Goal: Task Accomplishment & Management: Manage account settings

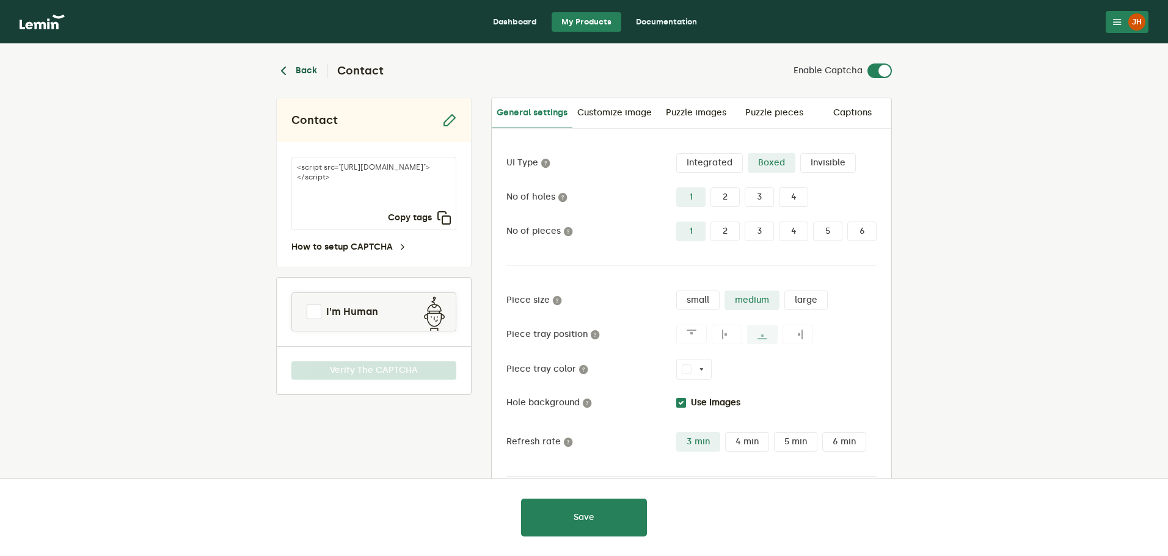
click at [286, 73] on icon "button" at bounding box center [283, 71] width 15 height 15
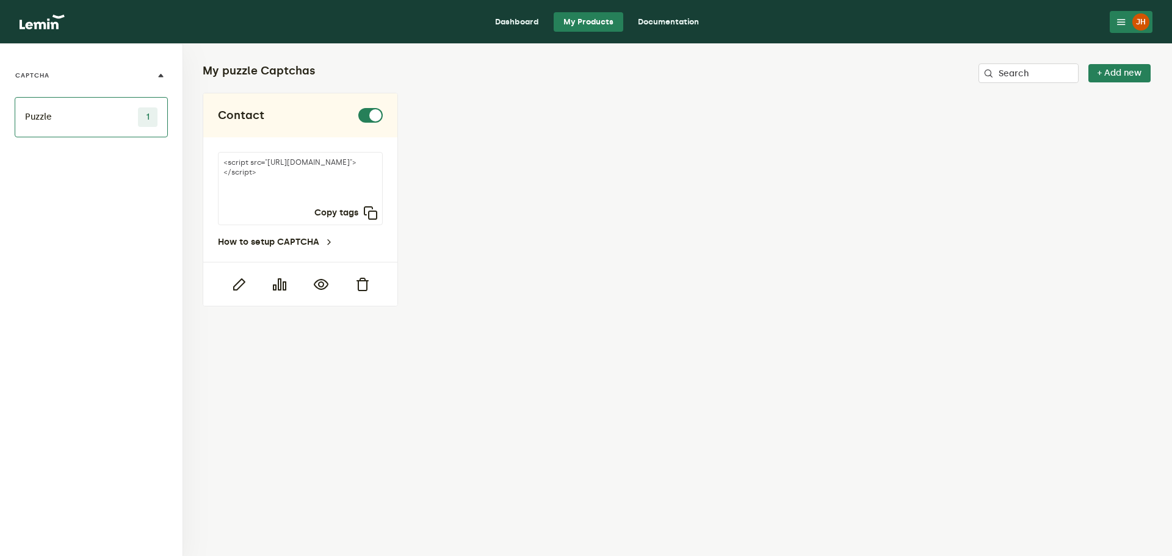
click at [517, 19] on link "Dashboard" at bounding box center [517, 22] width 64 height 20
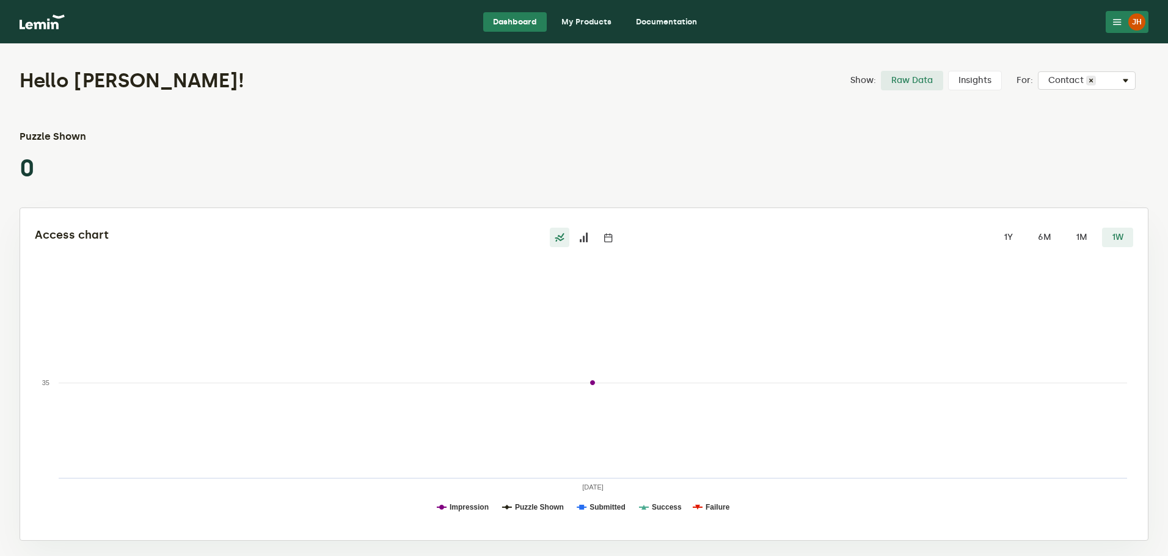
click at [1119, 23] on icon at bounding box center [1117, 22] width 10 height 10
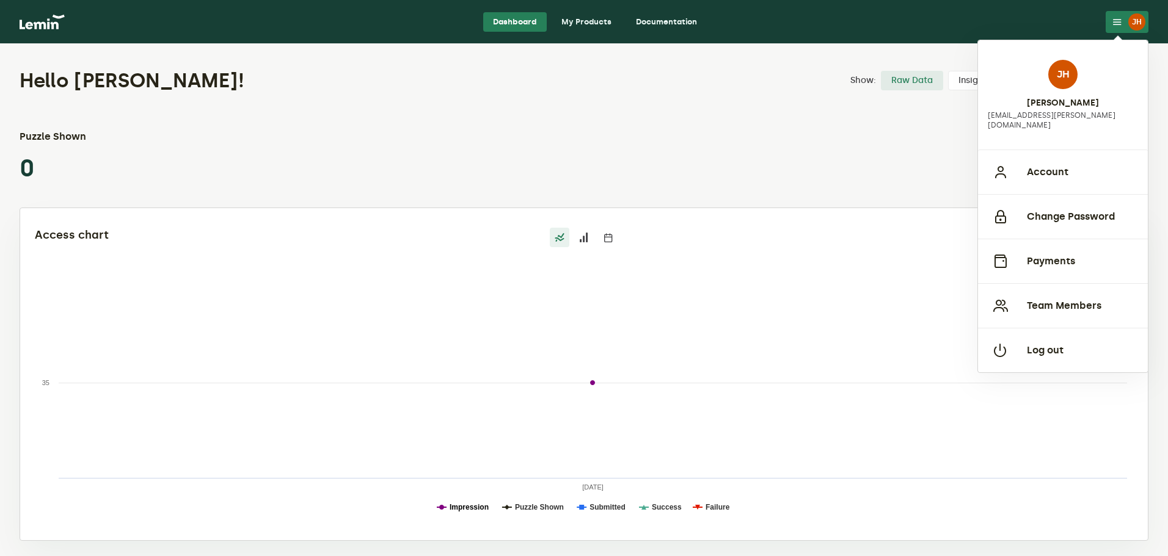
click at [481, 507] on text "Impression" at bounding box center [468, 507] width 39 height 9
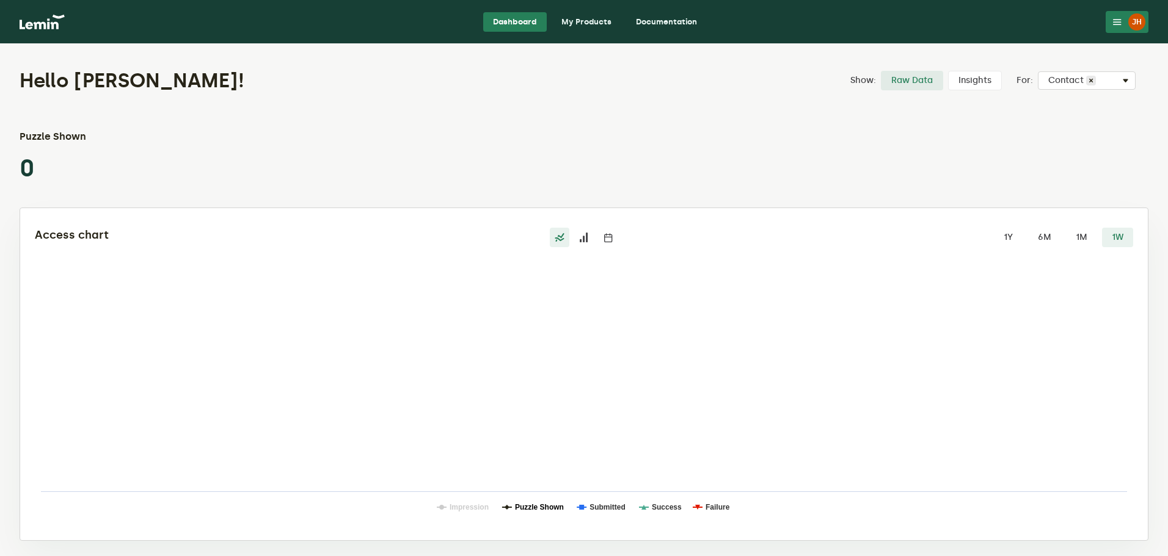
click at [526, 507] on text "Puzzle Shown" at bounding box center [539, 507] width 49 height 9
click at [596, 511] on text "Submitted" at bounding box center [607, 507] width 36 height 9
click at [671, 511] on text "Success" at bounding box center [667, 507] width 30 height 9
click at [735, 505] on rect at bounding box center [584, 404] width 1098 height 244
click at [688, 507] on rect at bounding box center [584, 404] width 1098 height 244
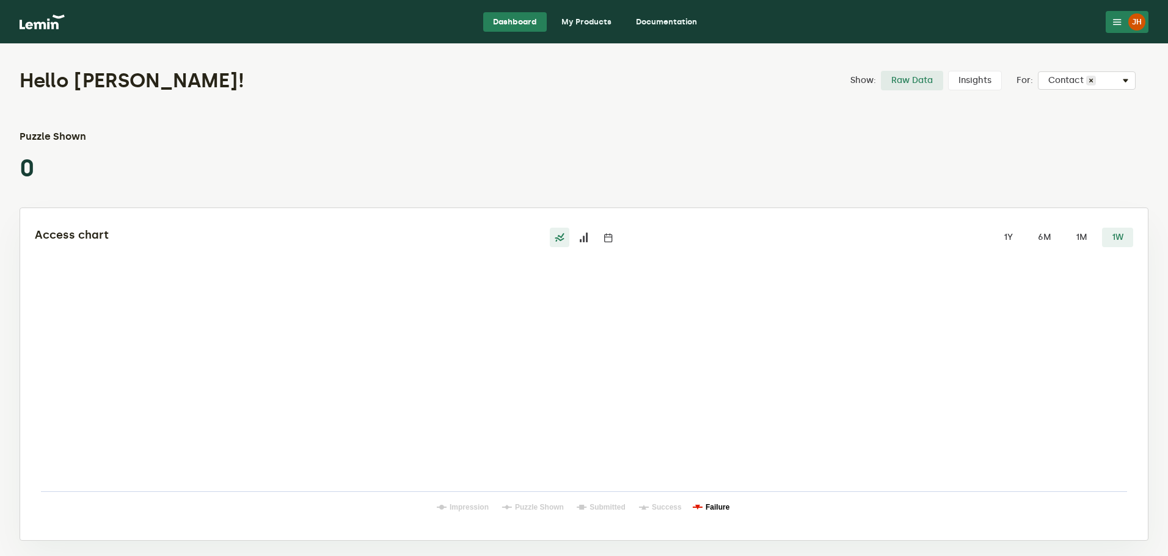
click at [721, 507] on text "Failure" at bounding box center [717, 507] width 24 height 9
click at [710, 507] on text "Failure" at bounding box center [717, 507] width 24 height 9
click at [672, 507] on text "Success" at bounding box center [667, 507] width 30 height 9
click at [589, 503] on rect at bounding box center [584, 404] width 1098 height 244
click at [609, 506] on text "Submitted" at bounding box center [607, 507] width 36 height 9
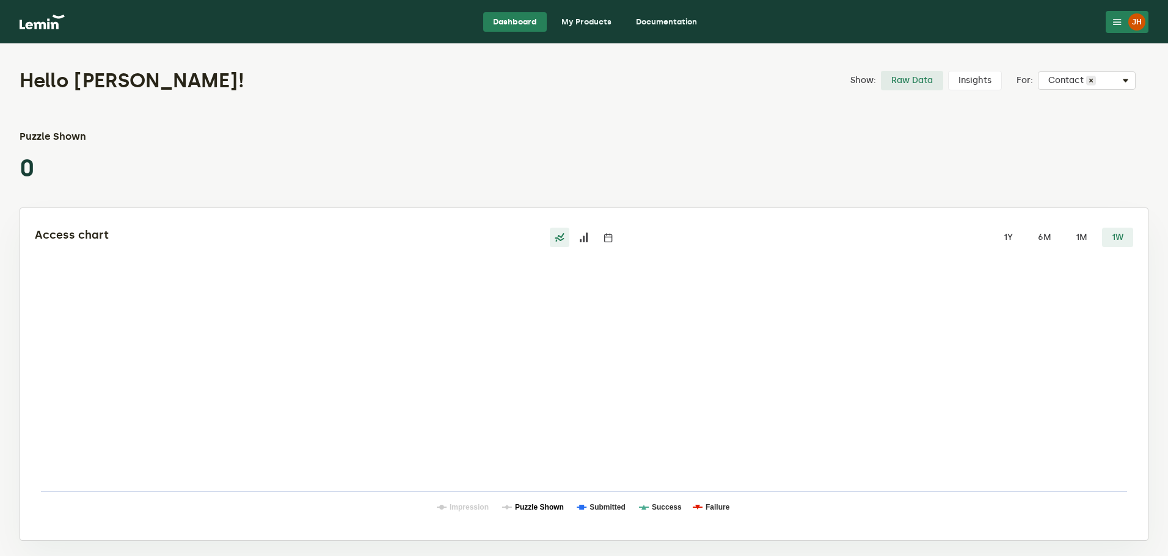
click at [537, 506] on text "Puzzle Shown" at bounding box center [539, 507] width 49 height 9
click at [473, 507] on text "Impression" at bounding box center [468, 507] width 39 height 9
click at [586, 241] on icon at bounding box center [584, 238] width 10 height 10
click at [574, 228] on input "radio" at bounding box center [574, 228] width 0 height 0
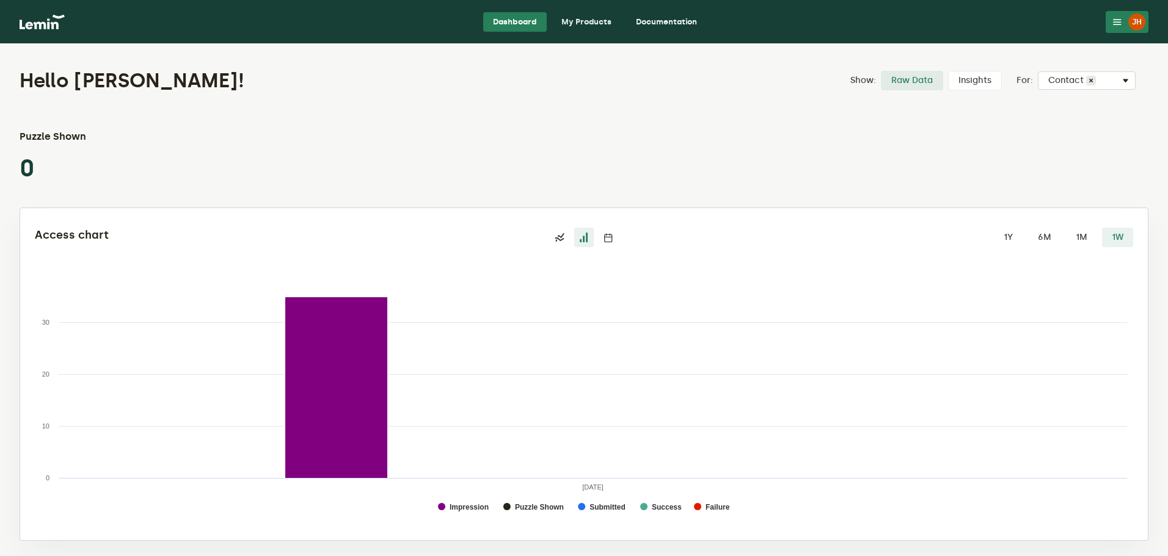
click at [600, 238] on label at bounding box center [608, 238] width 20 height 20
click at [598, 228] on input "radio" at bounding box center [598, 228] width 0 height 0
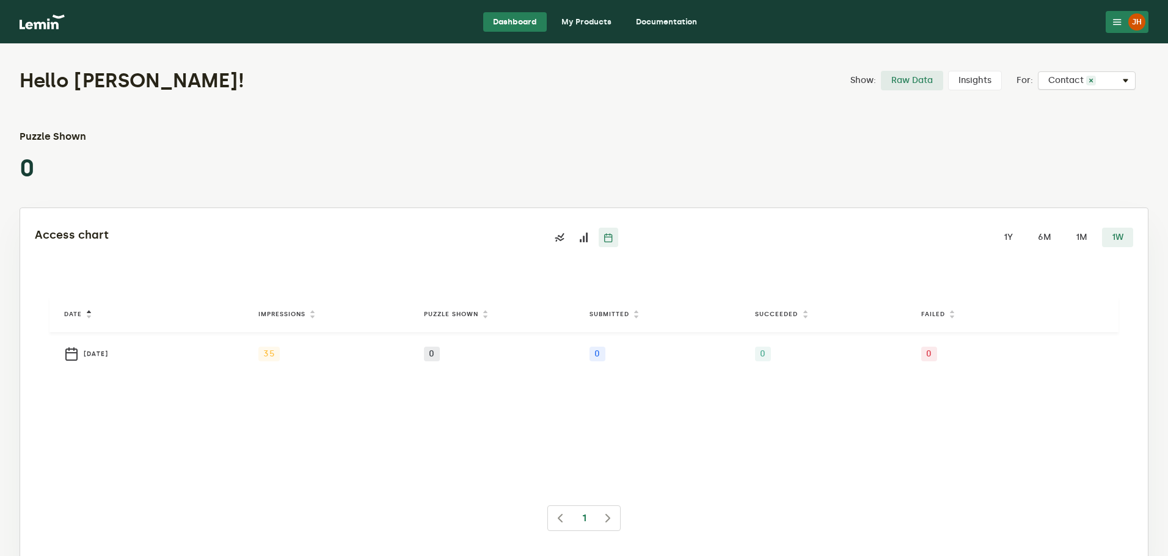
click at [1091, 80] on span at bounding box center [1091, 81] width 10 height 10
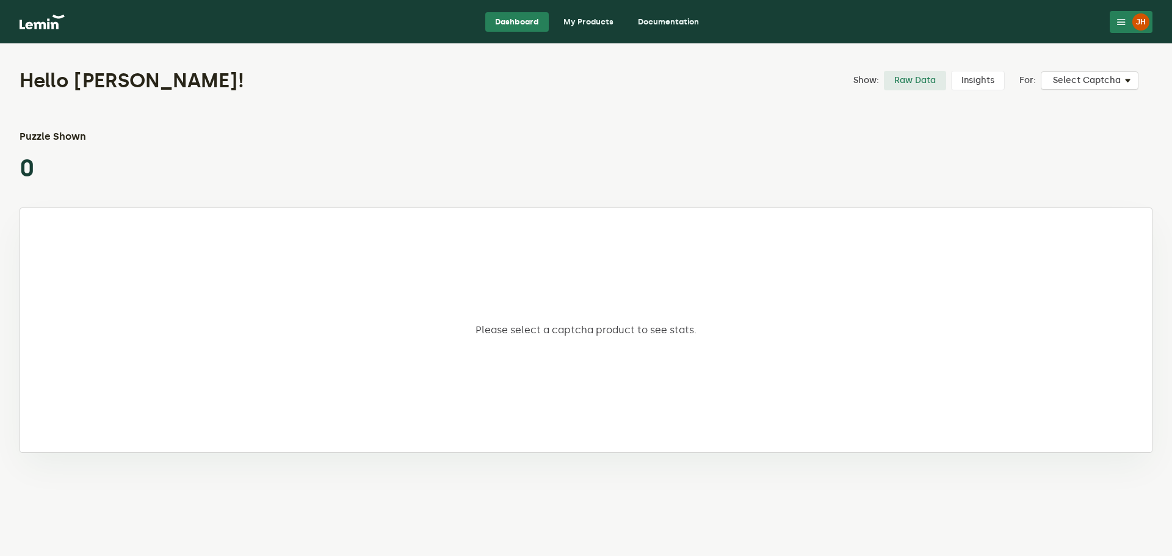
click at [1110, 83] on div "Select Captcha" at bounding box center [1090, 83] width 96 height 0
click at [1096, 103] on label "Contact" at bounding box center [1083, 103] width 35 height 10
checkbox input "true"
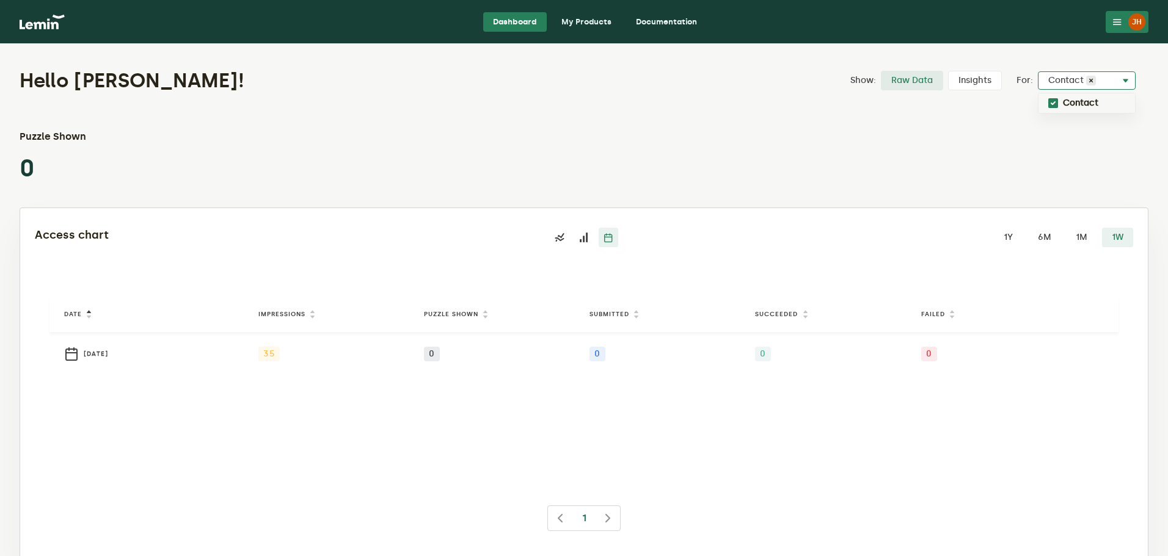
click at [964, 80] on label "Insights" at bounding box center [975, 81] width 54 height 20
click at [948, 71] on input "Insights" at bounding box center [948, 71] width 0 height 0
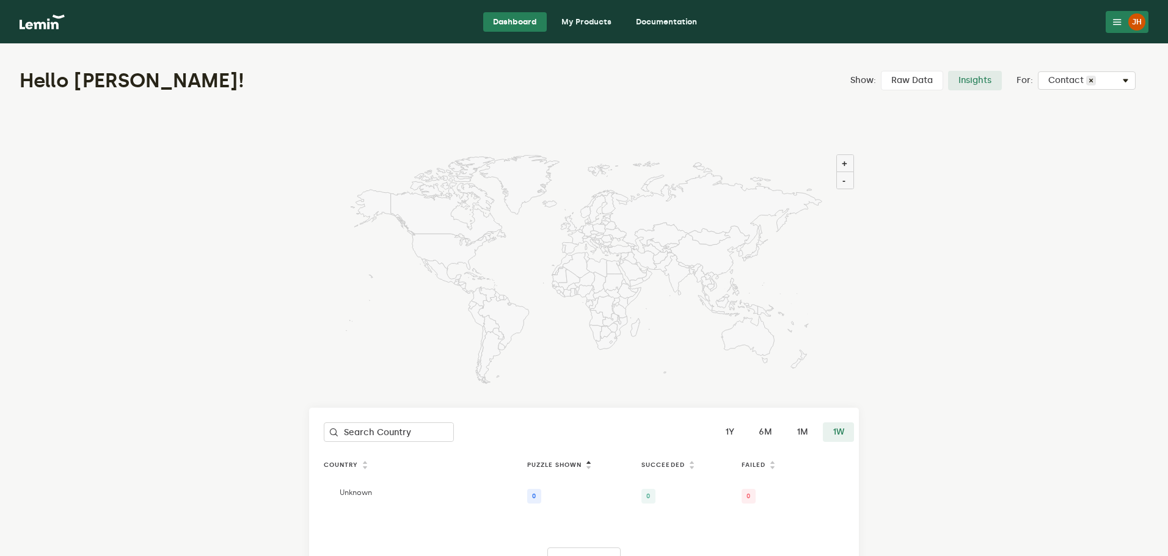
click at [917, 87] on label "Raw Data" at bounding box center [912, 81] width 62 height 20
click at [881, 71] on input "Raw Data" at bounding box center [881, 71] width 0 height 0
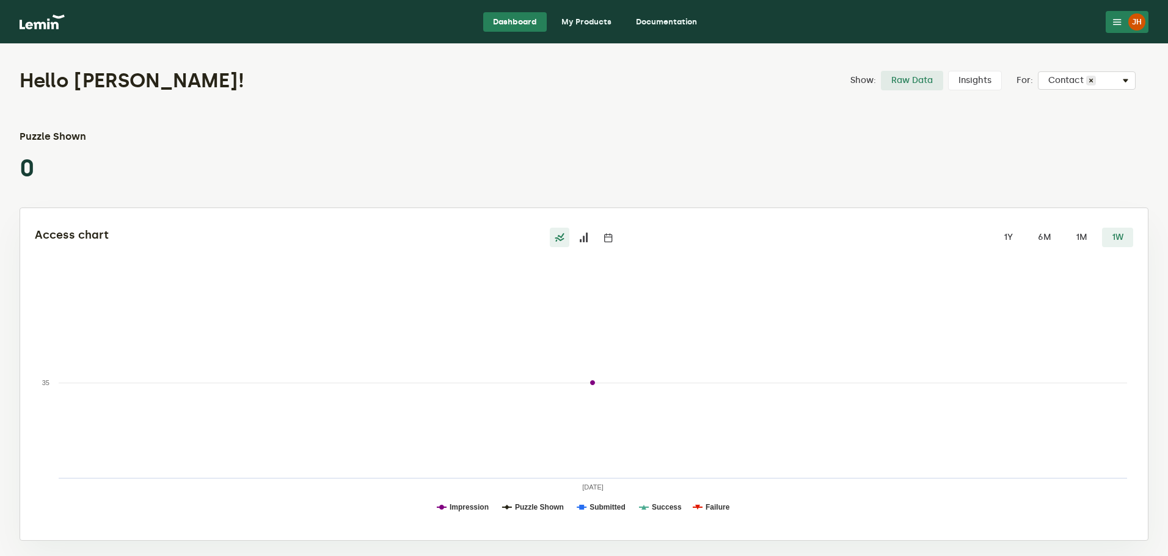
click at [573, 15] on link "My Products" at bounding box center [586, 22] width 70 height 20
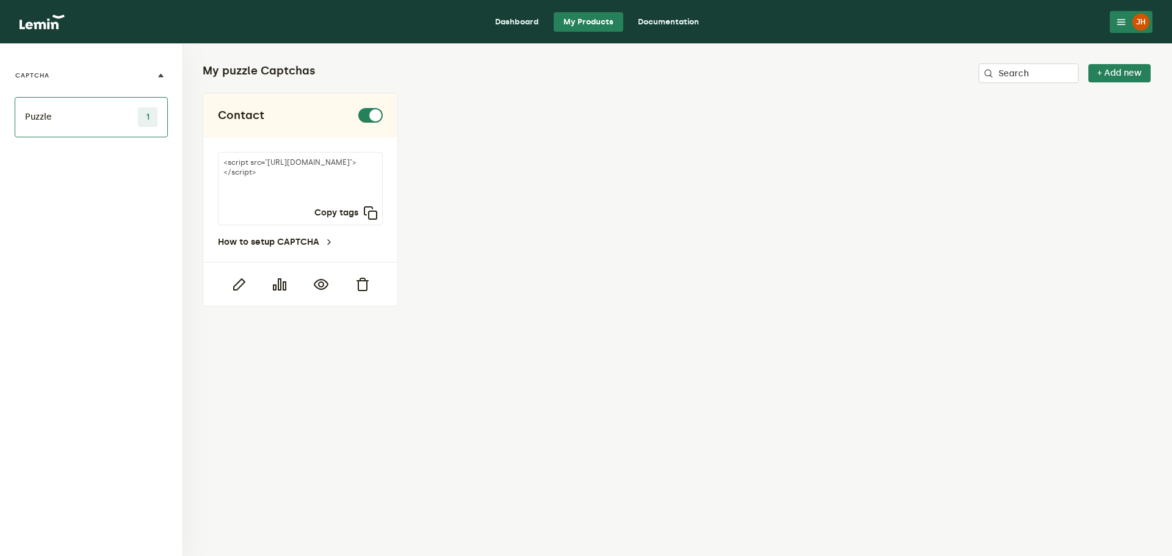
click at [673, 28] on link "Documentation" at bounding box center [668, 22] width 81 height 20
click at [157, 80] on button "CAPTCHA" at bounding box center [91, 76] width 153 height 44
click at [159, 78] on button "CAPTCHA" at bounding box center [91, 76] width 153 height 44
click at [1125, 19] on icon at bounding box center [1122, 22] width 10 height 10
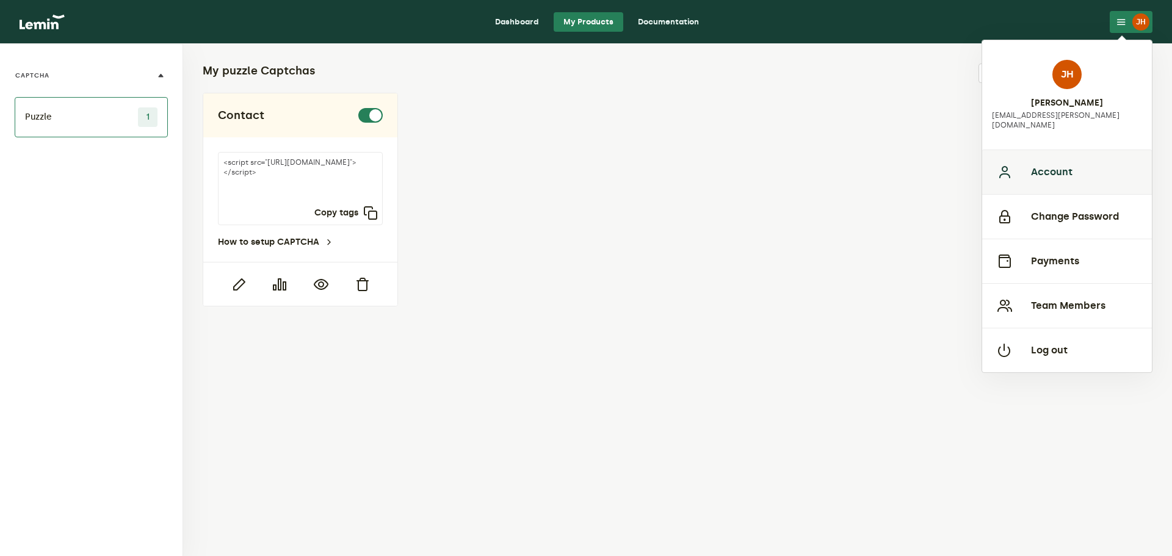
click at [1057, 162] on button "Account" at bounding box center [1068, 172] width 170 height 45
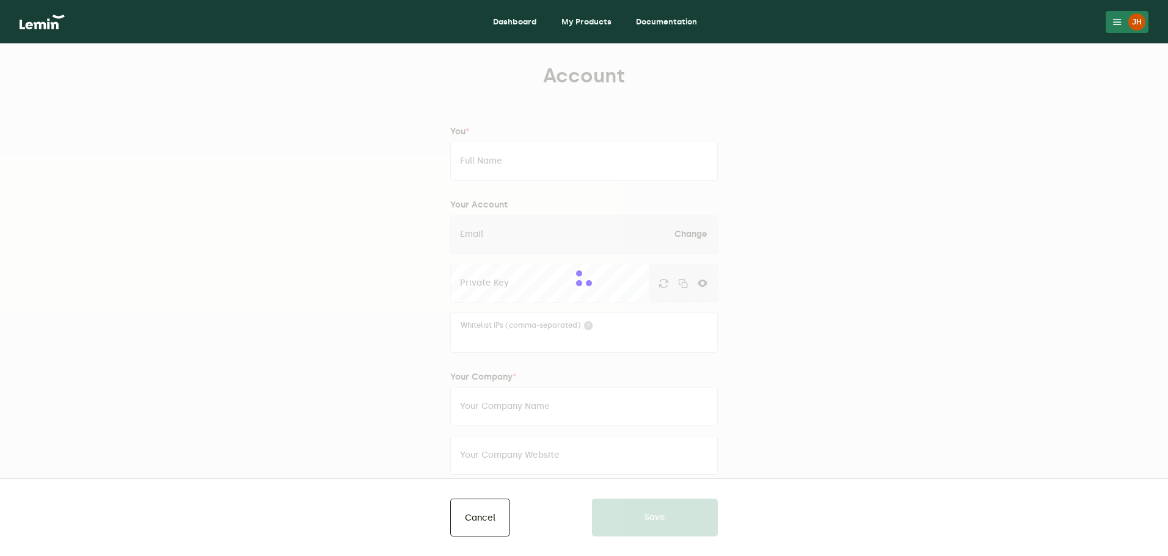
type input "[PERSON_NAME]"
type input "[EMAIL_ADDRESS][PERSON_NAME][DOMAIN_NAME]"
type input "infiniteinsuranceandinvestments"
type input "[URL][DOMAIN_NAME]"
type input "13255186666"
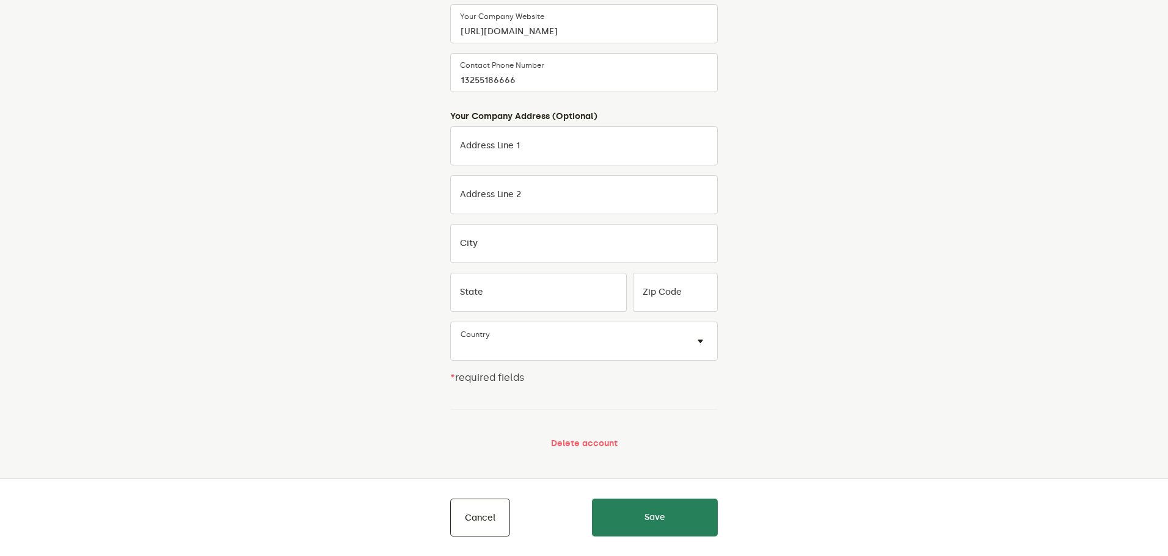
scroll to position [434, 0]
click at [485, 523] on button "Cancel" at bounding box center [480, 518] width 60 height 38
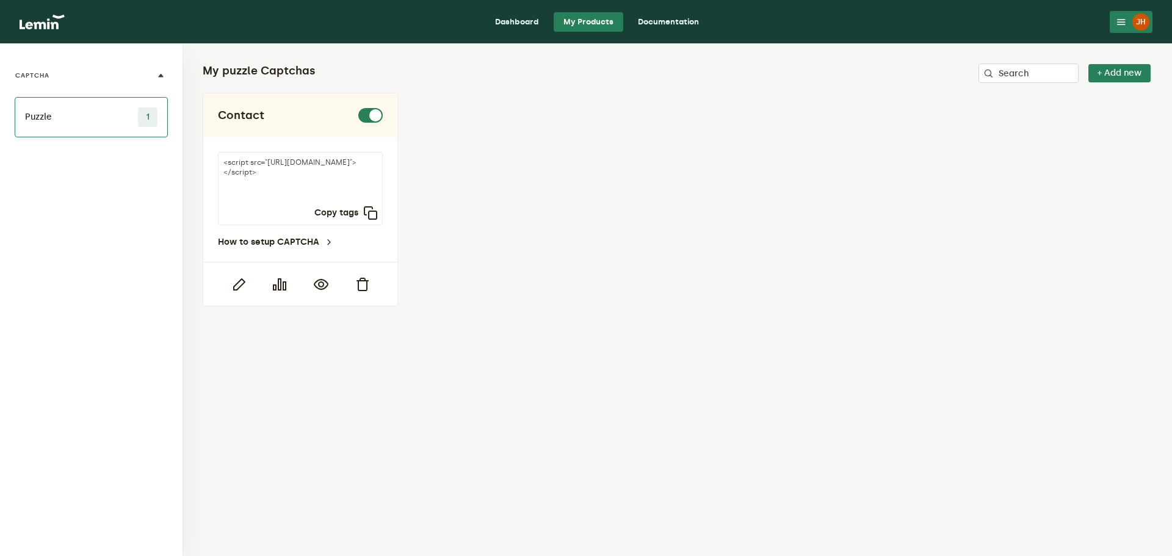
click at [1123, 13] on button "JH" at bounding box center [1131, 22] width 43 height 22
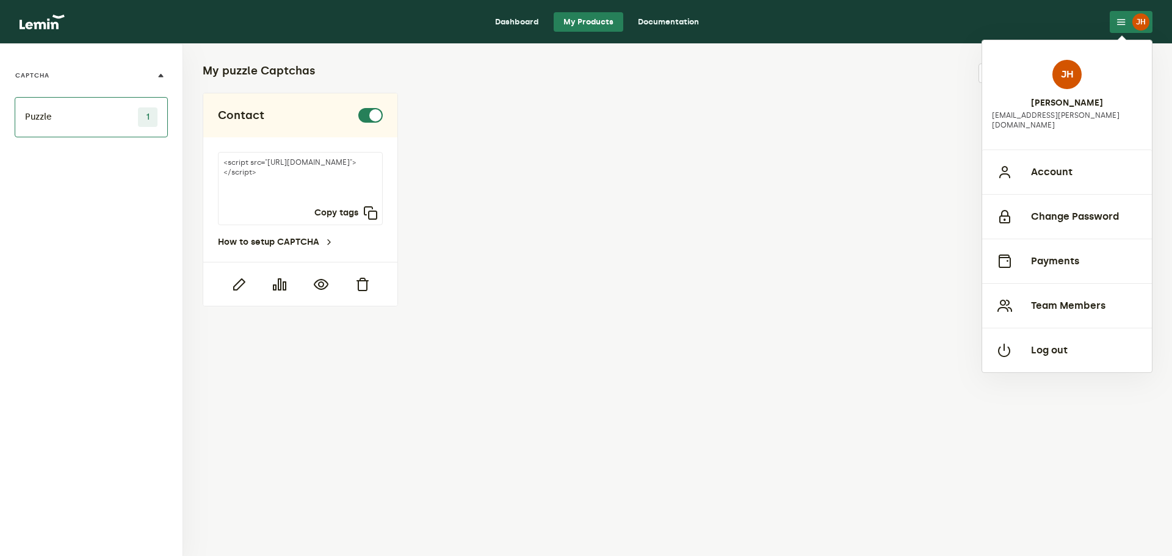
click at [886, 299] on div "Contact <script src="[URL][DOMAIN_NAME]"></script> Copy tags How to setup CAPTC…" at bounding box center [678, 200] width 950 height 214
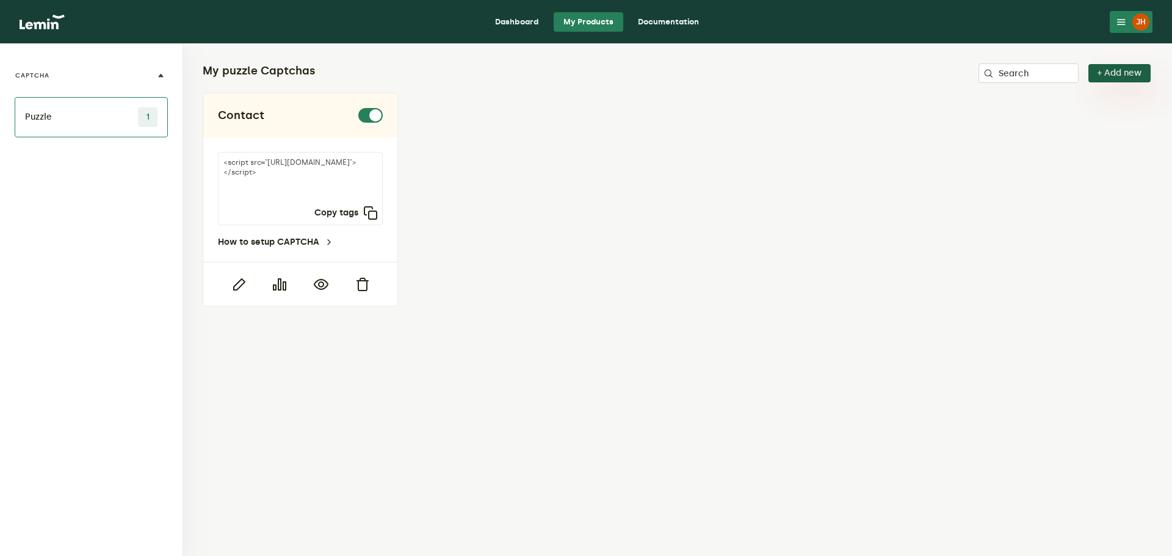
click at [1129, 74] on button "+ Add new" at bounding box center [1120, 73] width 62 height 18
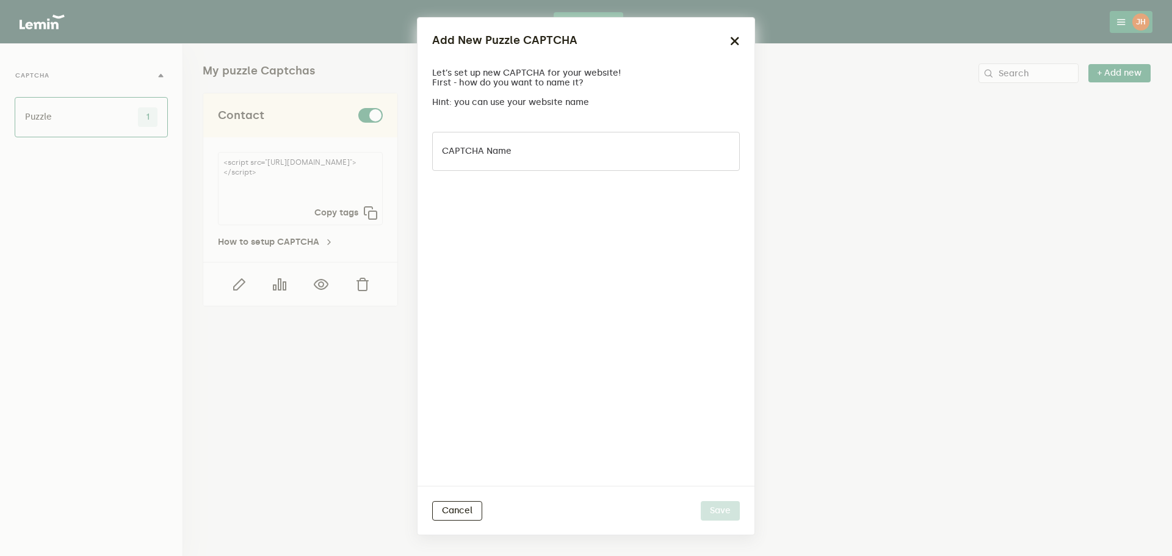
click at [506, 154] on label "CAPTCHA name" at bounding box center [477, 152] width 70 height 10
click at [506, 154] on input "CAPTCHA name" at bounding box center [586, 151] width 308 height 39
type input "Contact New"
click at [711, 507] on button "Save" at bounding box center [720, 511] width 39 height 20
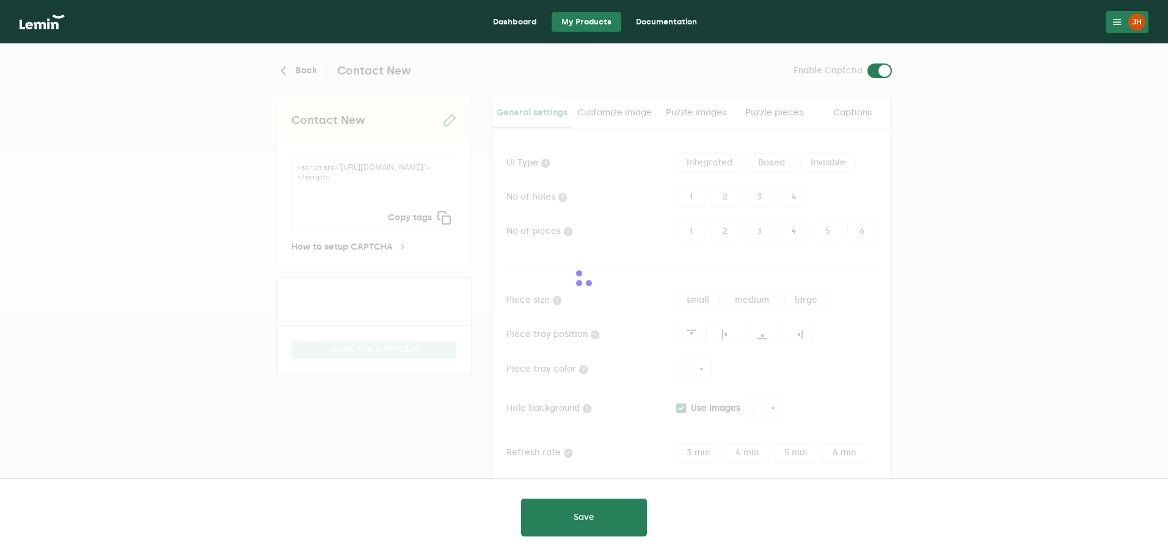
type input "white"
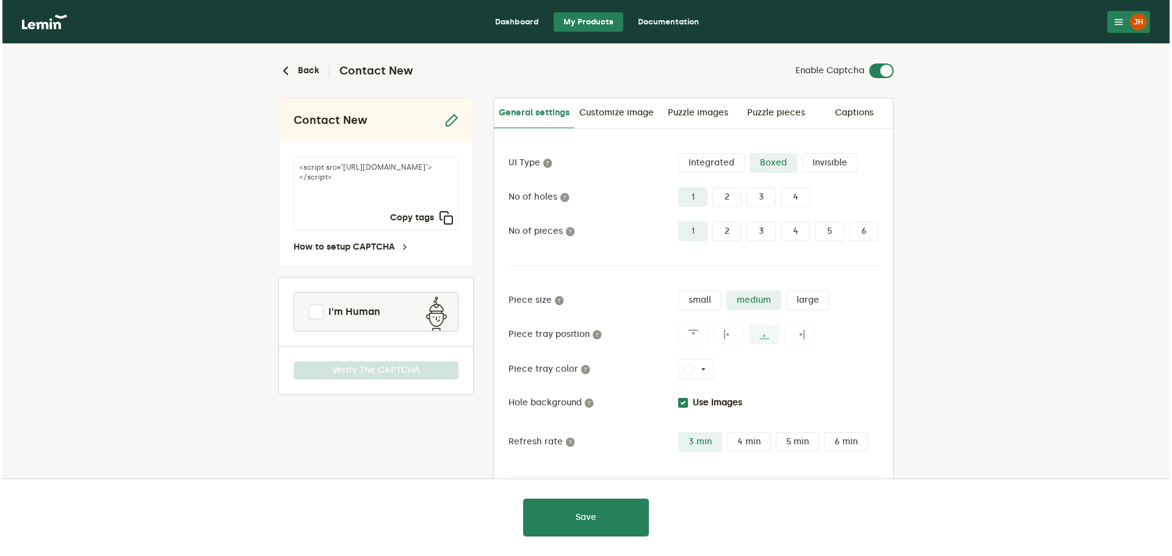
scroll to position [58, 0]
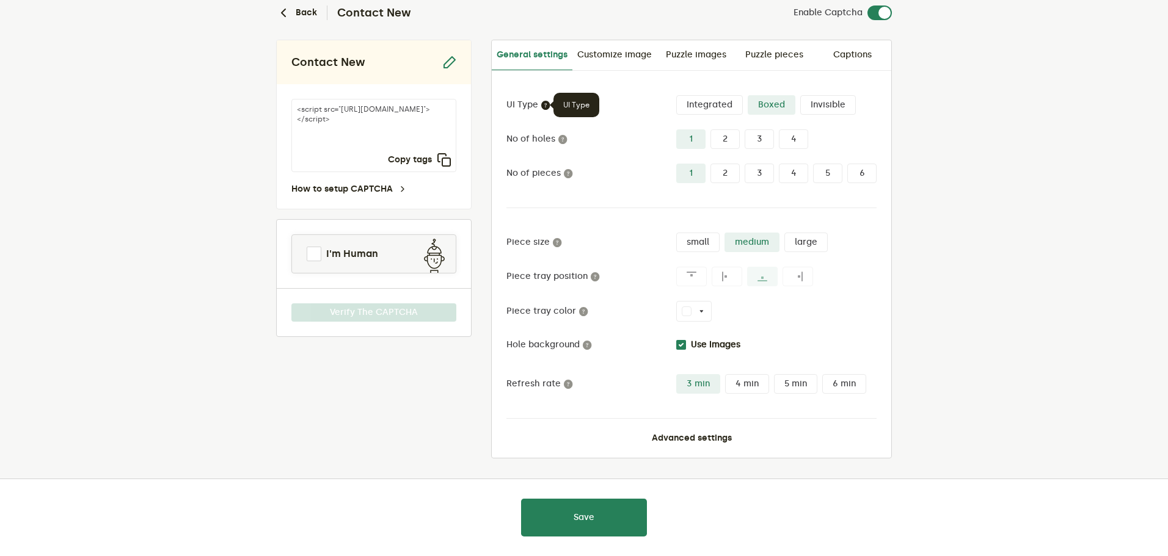
click at [545, 106] on icon at bounding box center [545, 105] width 10 height 10
click at [727, 109] on label "Integrated" at bounding box center [709, 105] width 67 height 20
click at [676, 95] on input "Integrated" at bounding box center [676, 95] width 0 height 0
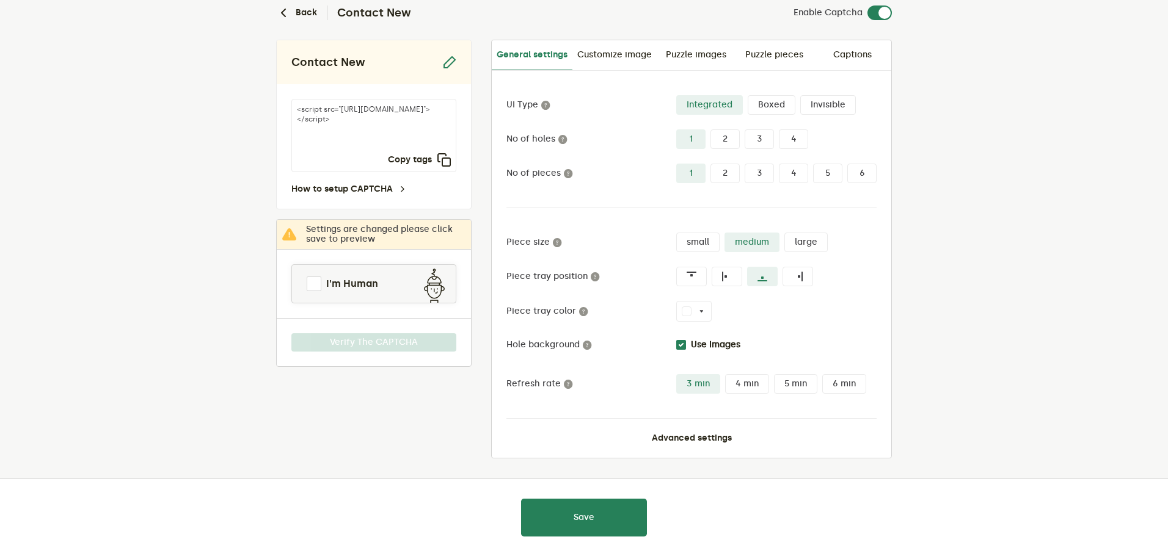
click at [755, 106] on label "Boxed" at bounding box center [771, 105] width 48 height 20
click at [747, 95] on input "Boxed" at bounding box center [747, 95] width 0 height 0
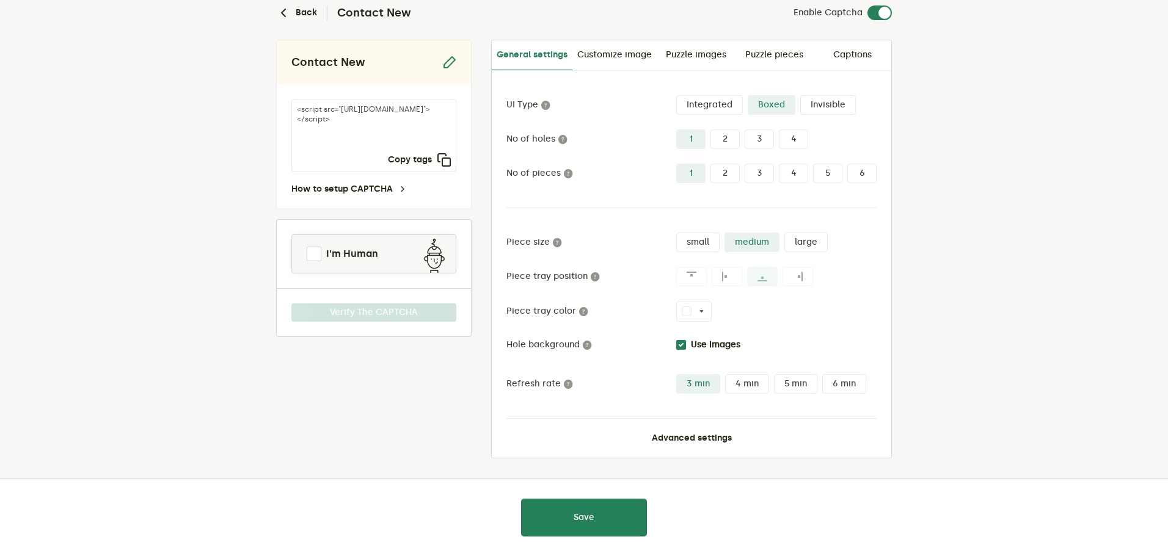
click at [681, 349] on input "Use Images" at bounding box center [681, 345] width 10 height 10
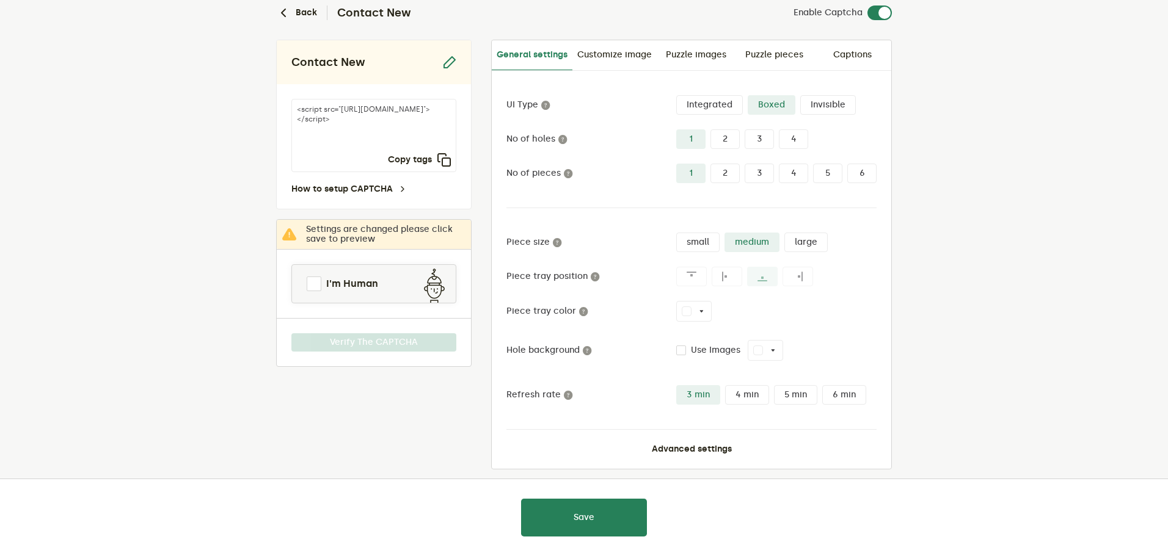
click at [681, 349] on input "Use Images" at bounding box center [681, 351] width 10 height 10
checkbox input "true"
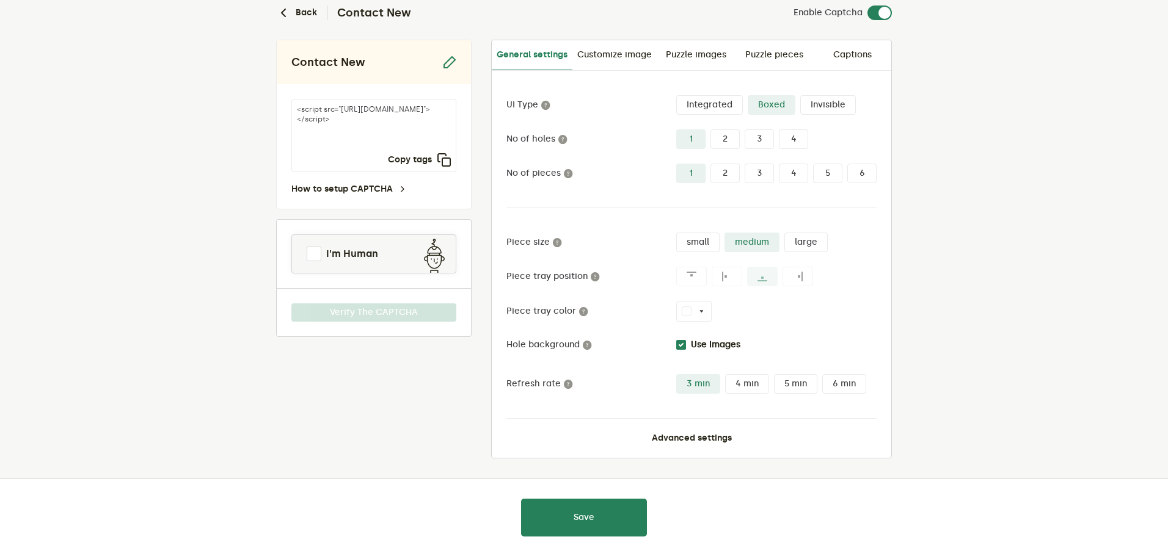
click at [698, 446] on div "UI Type Integrated Boxed Invisible No of holes 1 2 3 4 No of pieces 1 2 3 4 5 6…" at bounding box center [691, 264] width 399 height 387
click at [698, 437] on button "Advanced settings" at bounding box center [692, 439] width 80 height 10
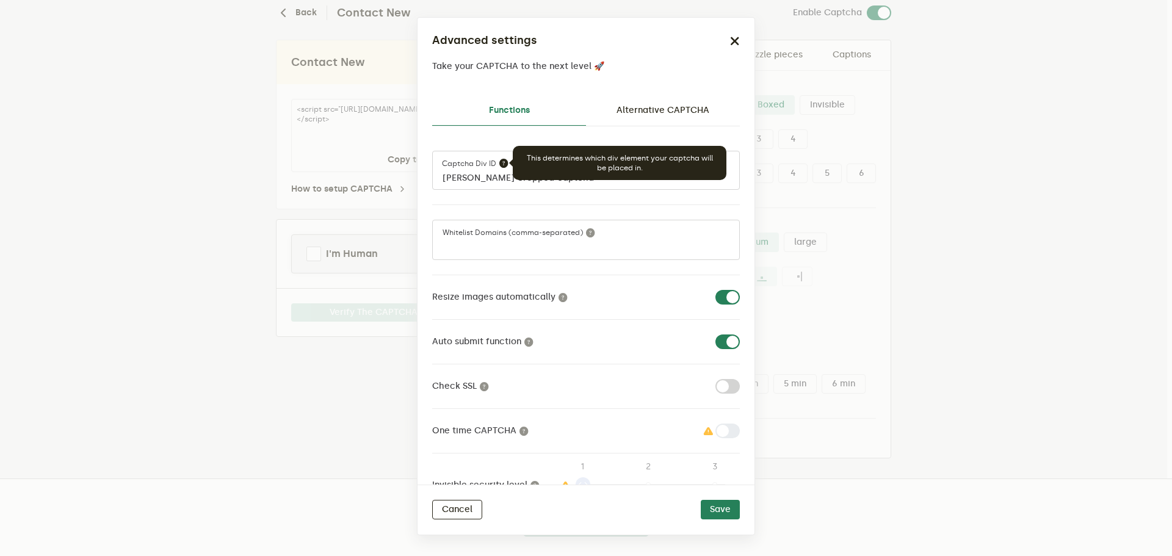
click at [503, 163] on icon at bounding box center [504, 163] width 10 height 10
click at [503, 163] on input "[PERSON_NAME]-cropped-captcha" at bounding box center [586, 170] width 308 height 39
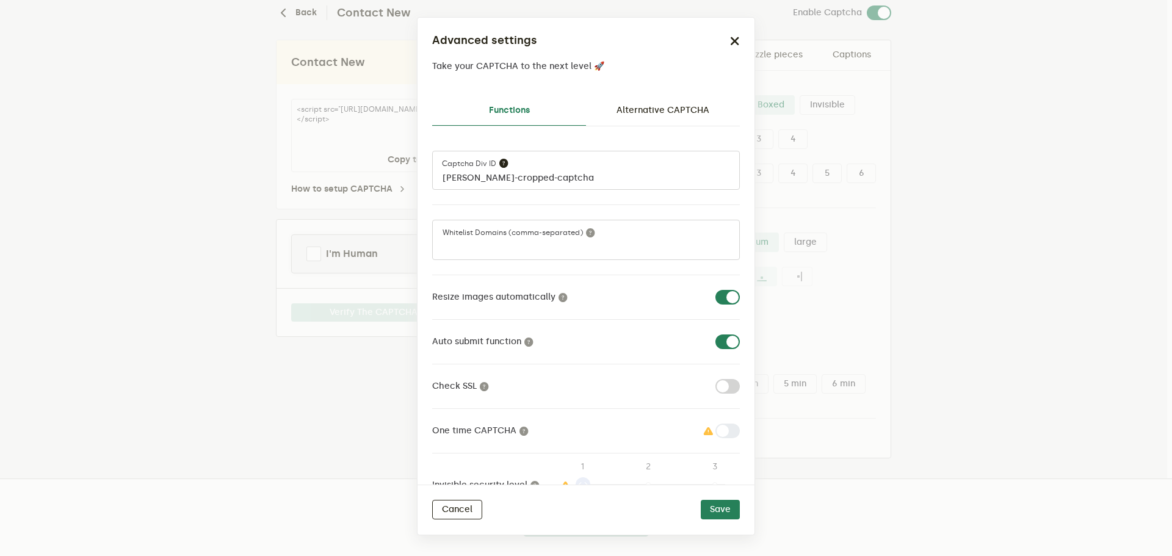
click at [503, 163] on icon at bounding box center [504, 163] width 10 height 10
click at [503, 163] on input "[PERSON_NAME]-cropped-captcha" at bounding box center [586, 170] width 308 height 39
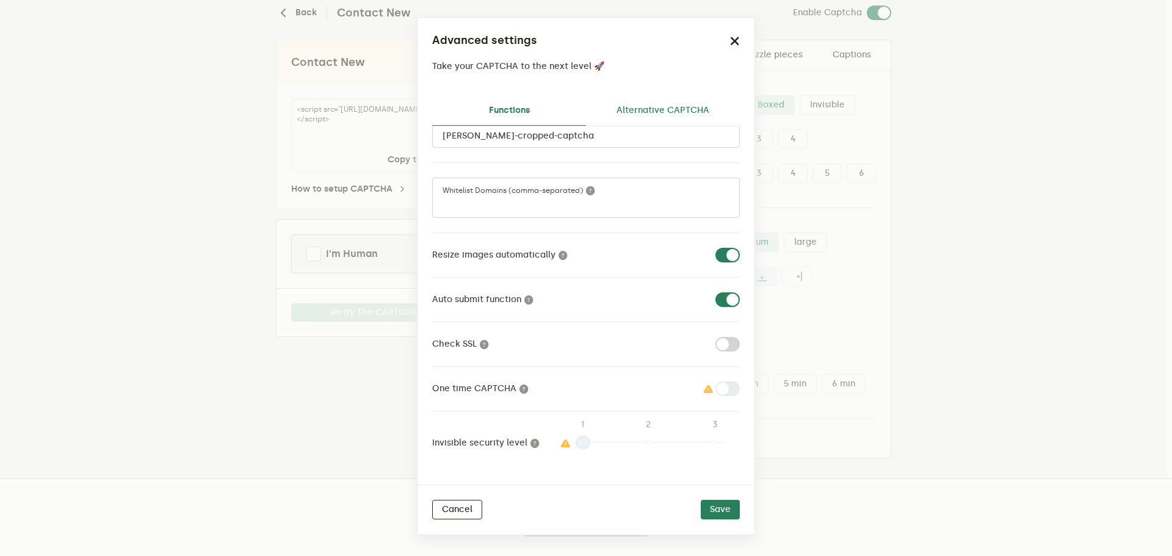
click at [634, 111] on link "Alternative CAPTCHA" at bounding box center [663, 110] width 154 height 29
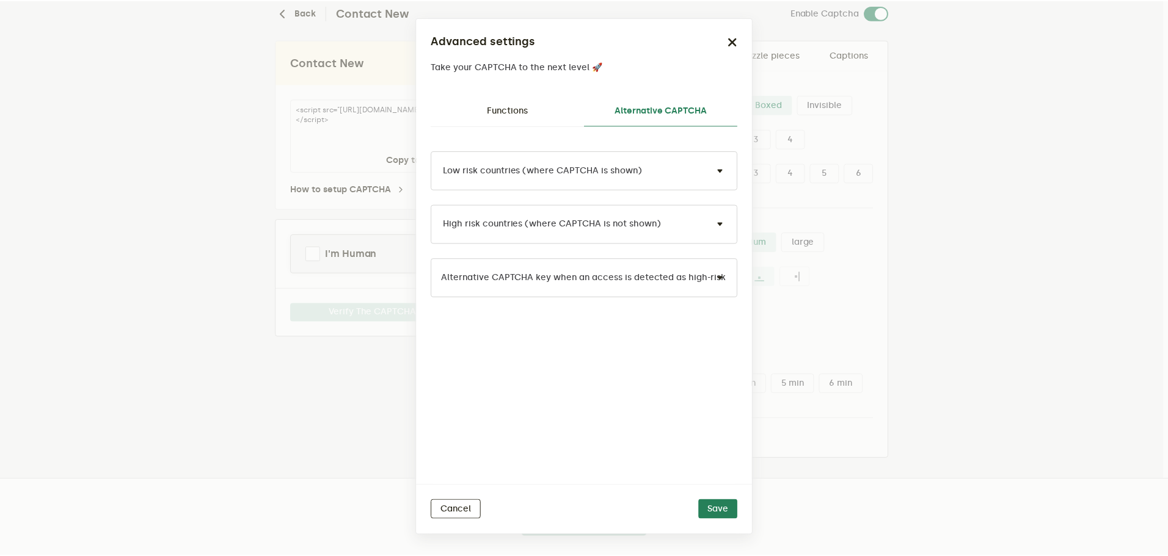
scroll to position [0, 0]
click at [534, 170] on div "Low risk countries (where CAPTCHA is shown)" at bounding box center [544, 171] width 202 height 13
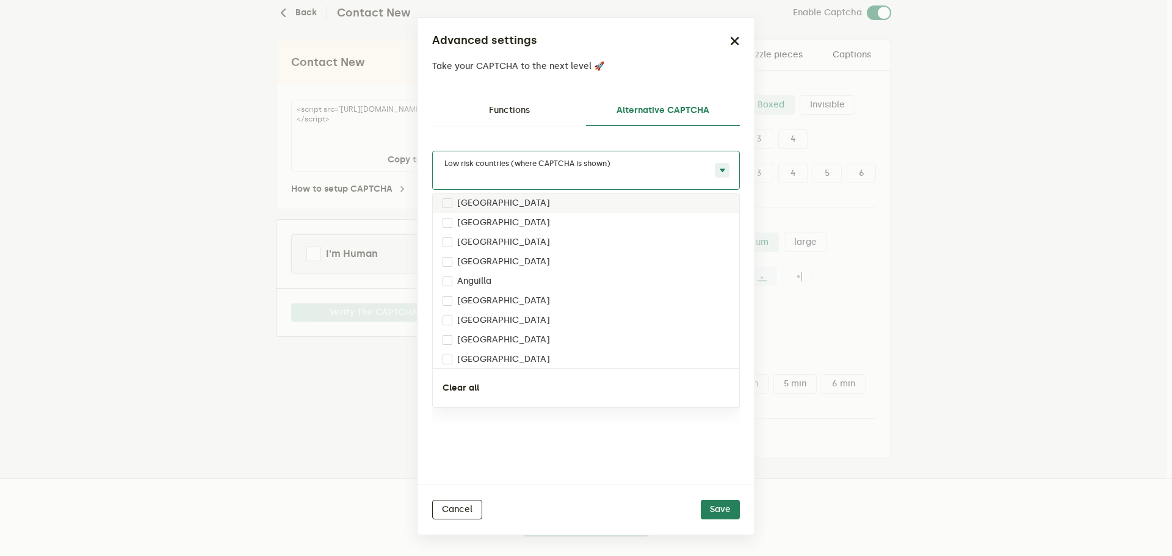
click at [534, 170] on div "Low risk countries (where CAPTCHA is shown)" at bounding box center [527, 165] width 168 height 13
click at [502, 111] on link "Functions" at bounding box center [509, 110] width 154 height 29
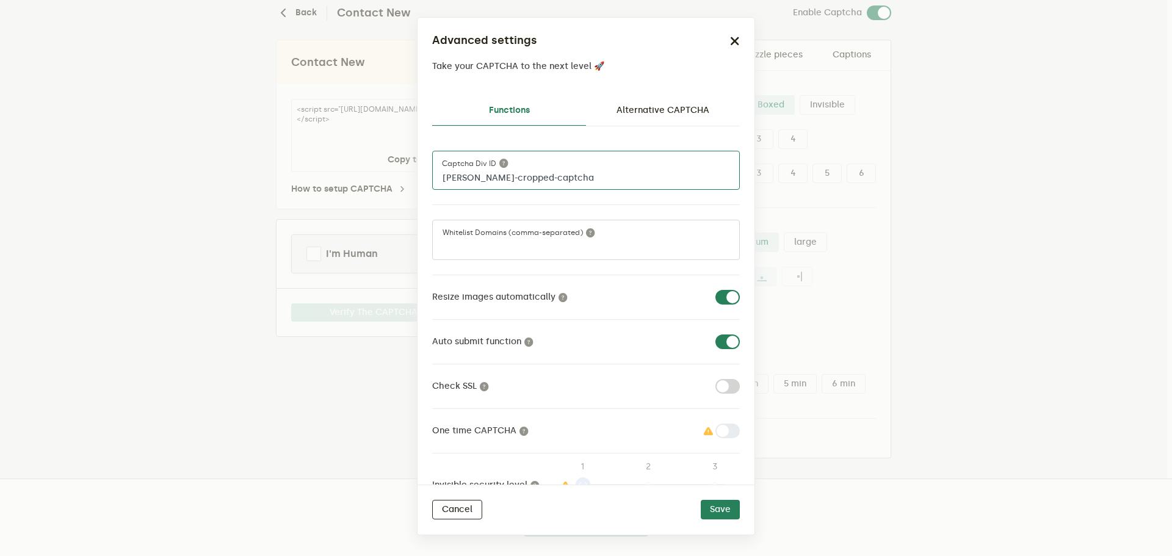
drag, startPoint x: 559, startPoint y: 180, endPoint x: 435, endPoint y: 167, distance: 125.2
click at [435, 167] on input "[PERSON_NAME]-cropped-captcha" at bounding box center [586, 170] width 308 height 39
click at [735, 40] on icon "button" at bounding box center [735, 41] width 10 height 10
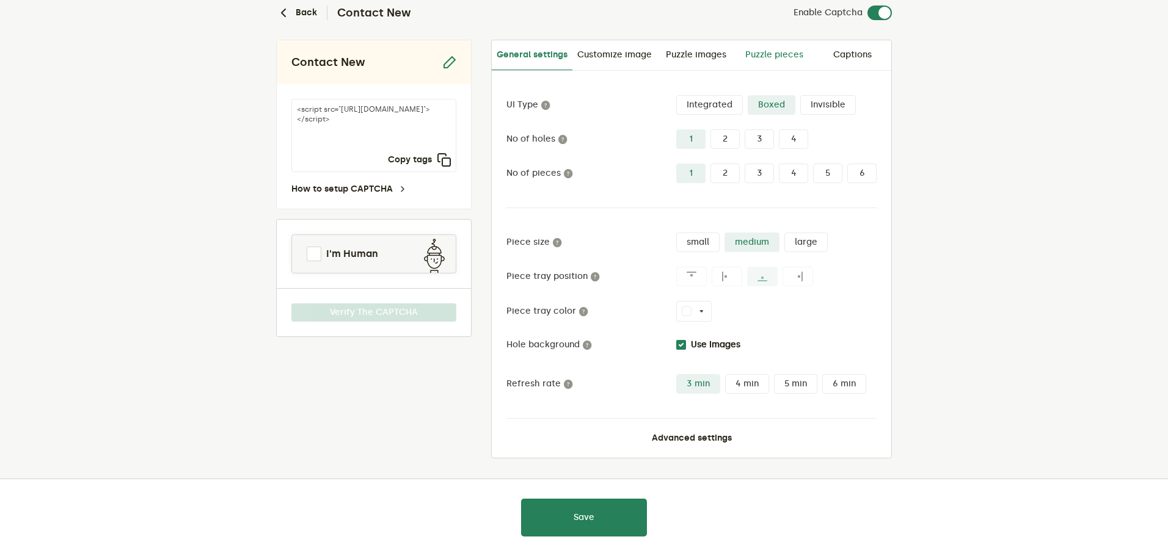
click at [766, 51] on link "Puzzle pieces" at bounding box center [774, 54] width 78 height 29
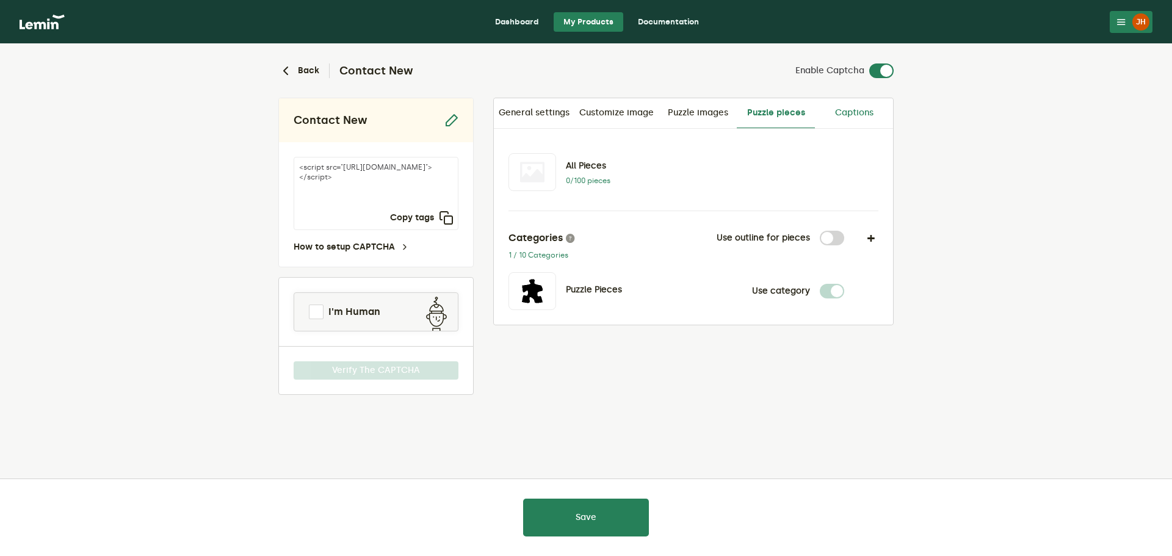
click at [841, 111] on link "Captions" at bounding box center [854, 112] width 78 height 29
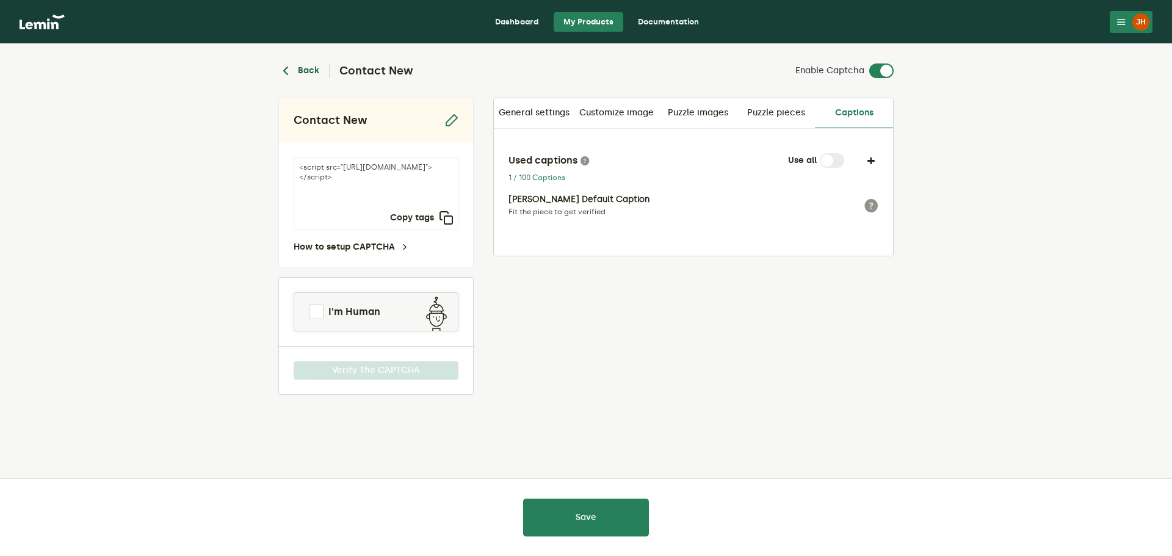
click at [286, 71] on icon "button" at bounding box center [285, 71] width 15 height 15
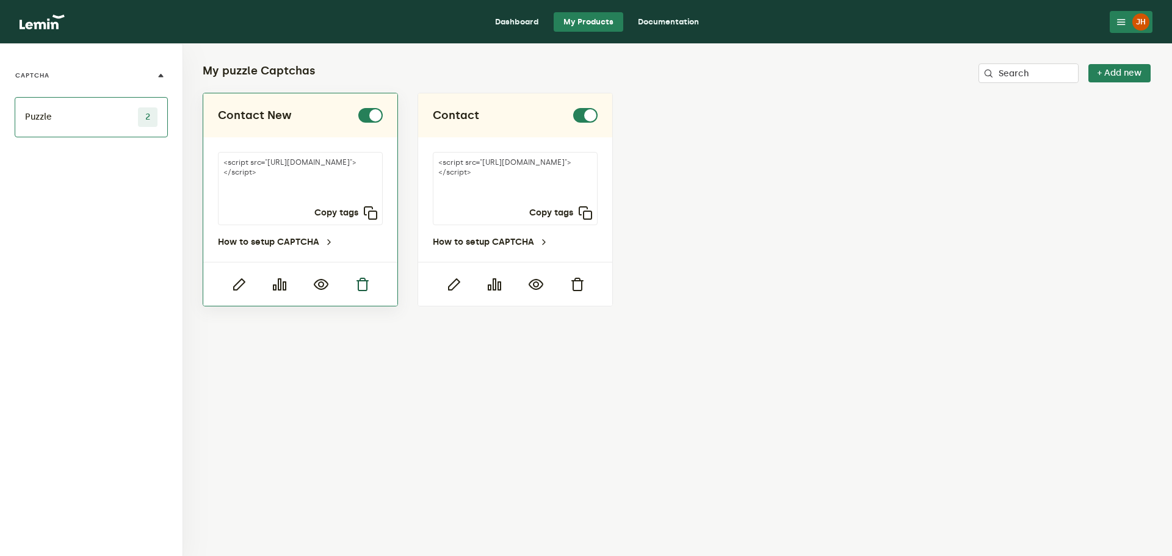
click at [365, 288] on icon "button" at bounding box center [362, 284] width 15 height 15
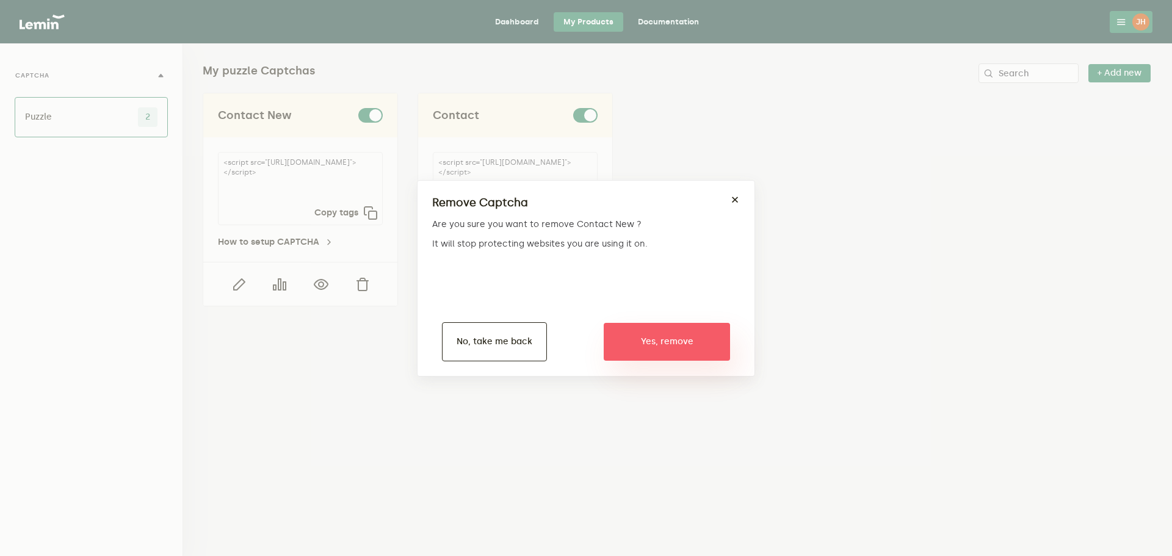
click at [627, 343] on button "Yes, remove" at bounding box center [667, 342] width 126 height 38
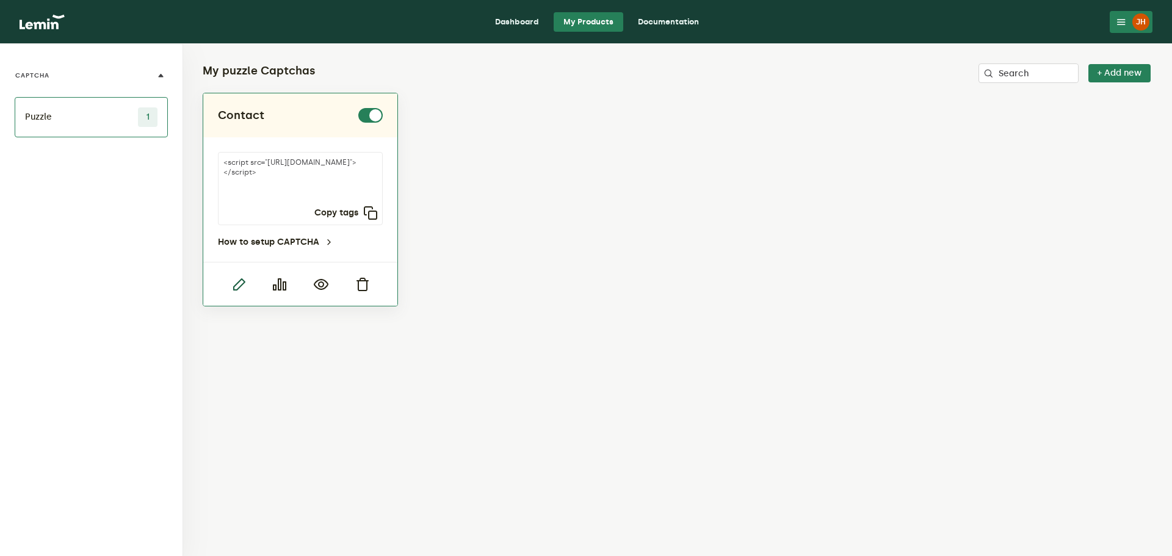
click at [236, 286] on icon "button" at bounding box center [238, 284] width 15 height 15
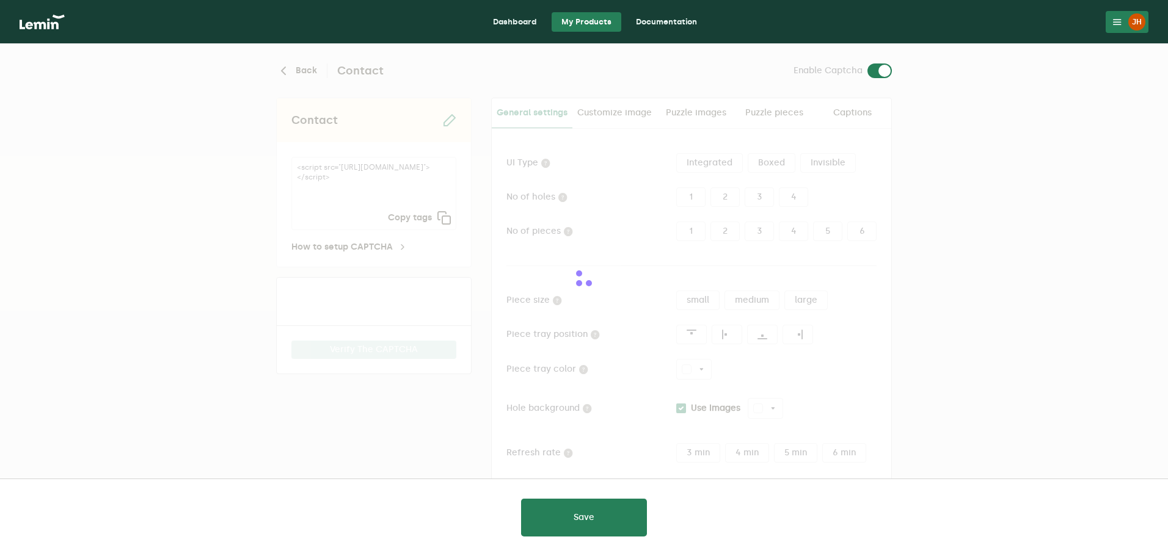
type input "white"
checkbox input "true"
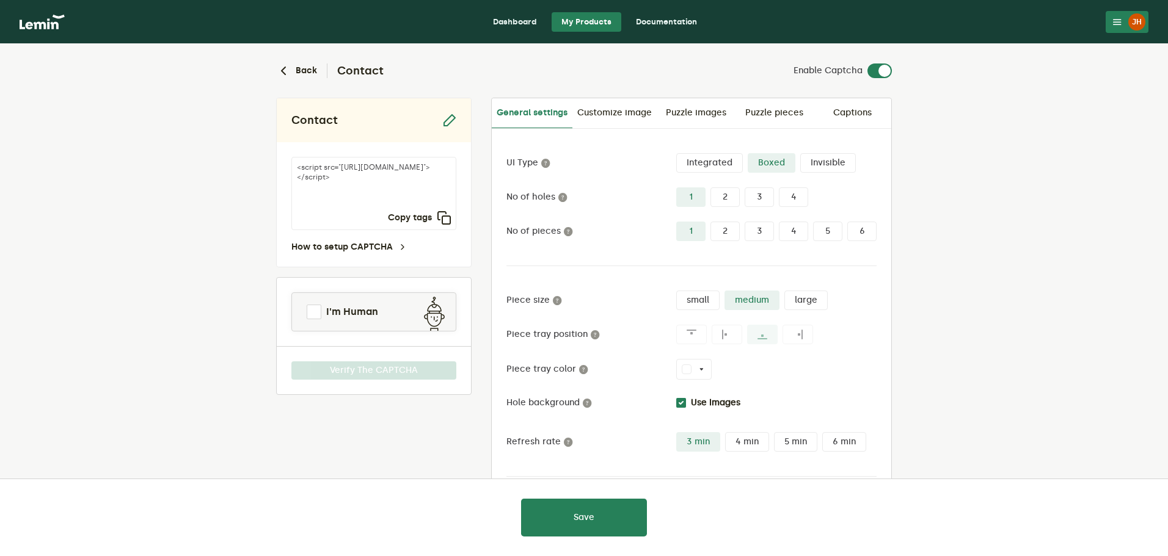
click at [697, 164] on label "Integrated" at bounding box center [709, 163] width 67 height 20
click at [676, 153] on input "Integrated" at bounding box center [676, 153] width 0 height 0
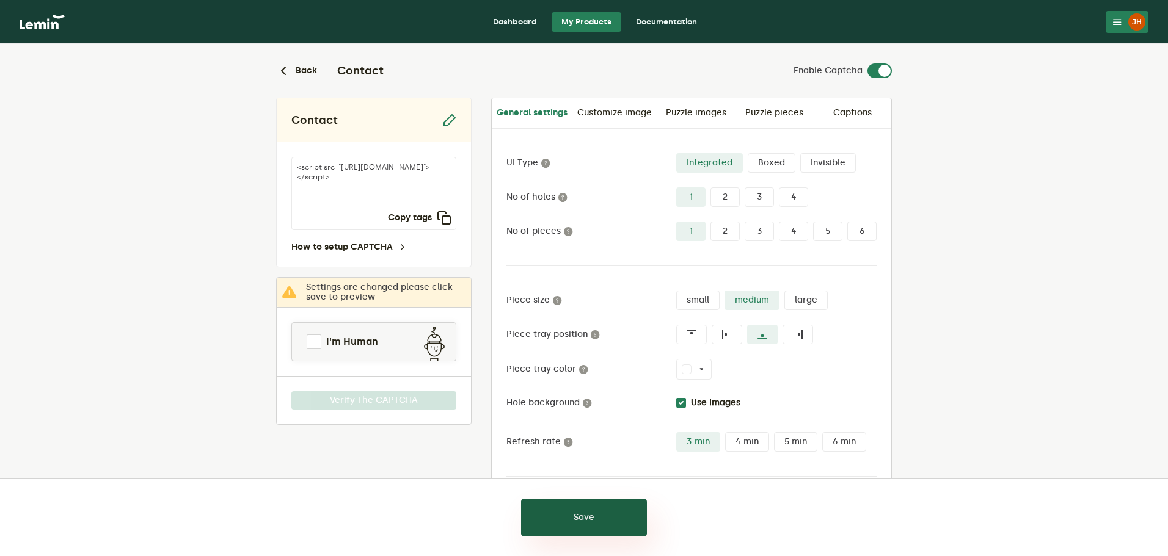
click at [594, 513] on button "Save" at bounding box center [584, 518] width 126 height 38
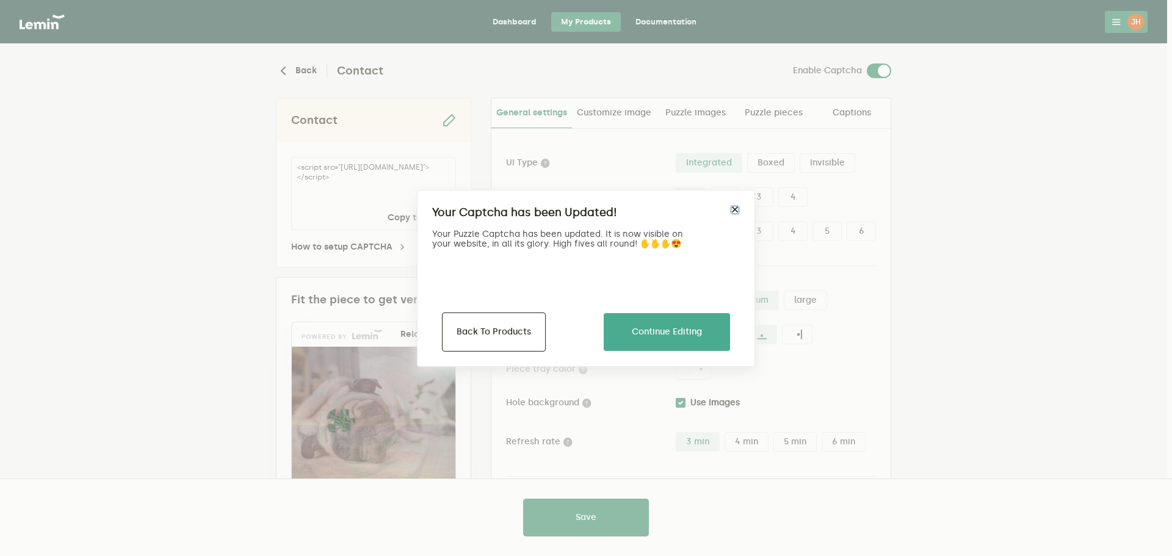
click at [733, 211] on button "×" at bounding box center [735, 210] width 10 height 10
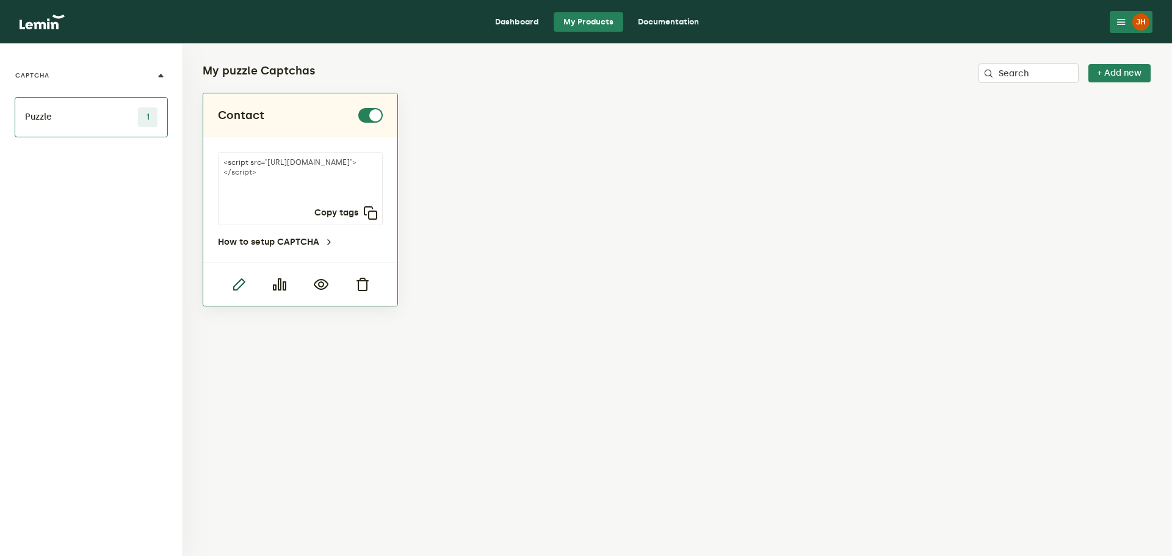
click at [244, 282] on icon "button" at bounding box center [238, 284] width 15 height 15
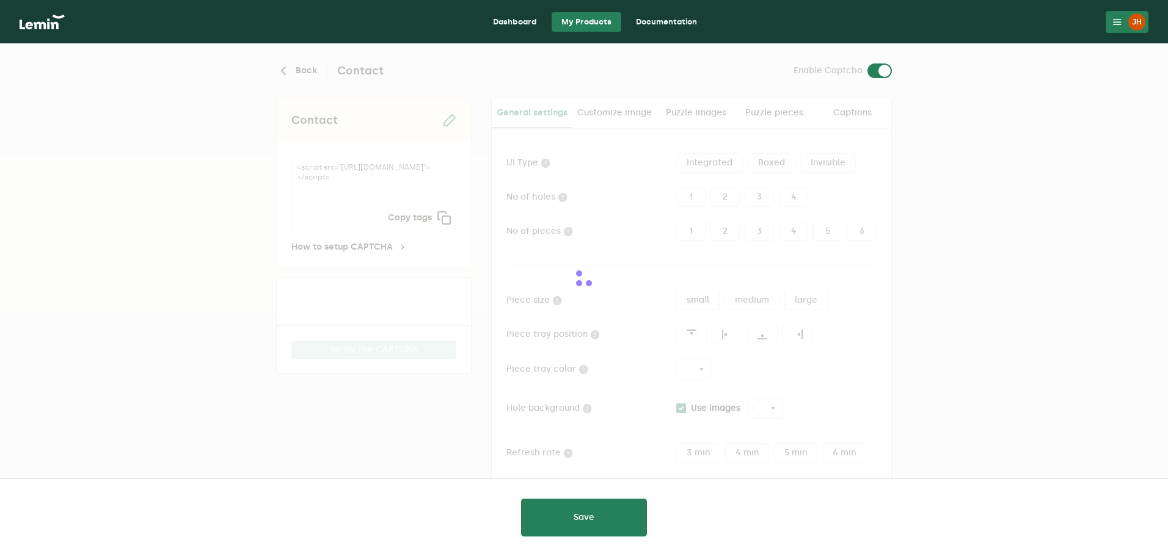
type input "white"
checkbox input "true"
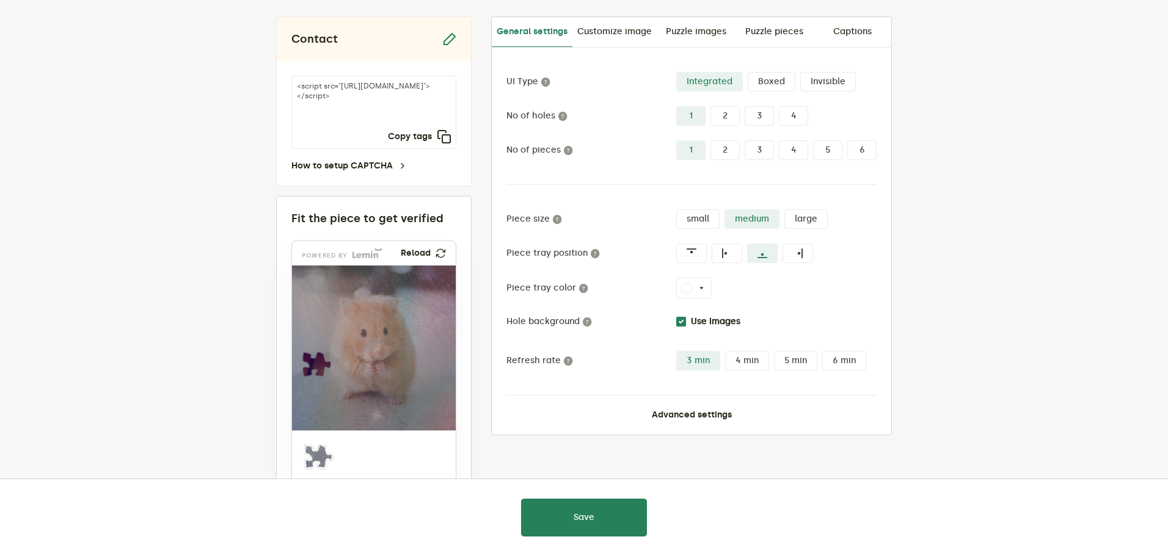
scroll to position [61, 0]
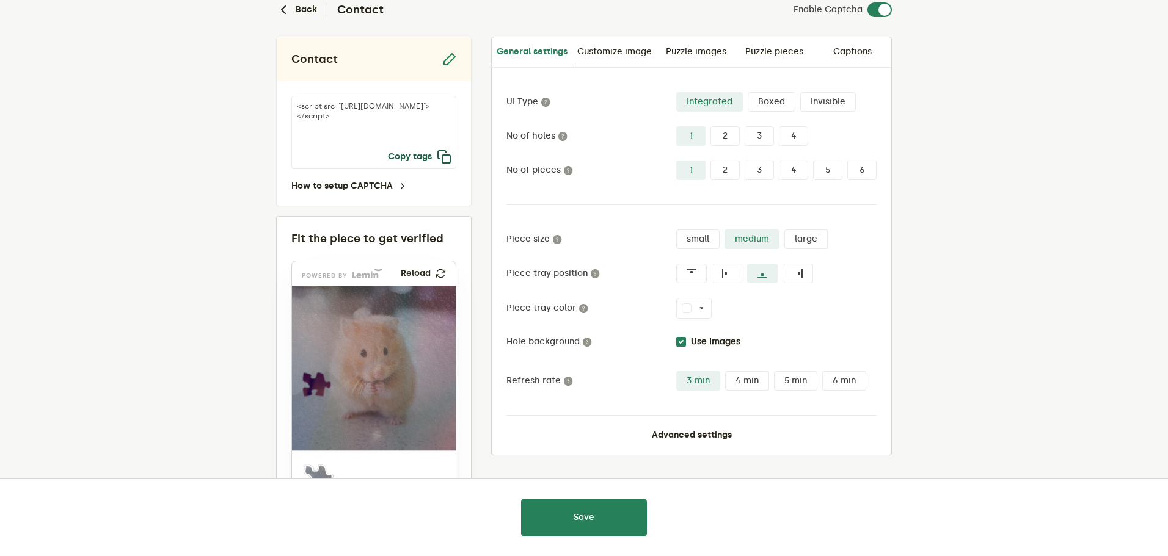
click at [419, 159] on button "Copy tags" at bounding box center [420, 157] width 64 height 15
click at [835, 102] on label "Invisible" at bounding box center [828, 102] width 56 height 20
click at [800, 92] on input "Invisible" at bounding box center [800, 92] width 0 height 0
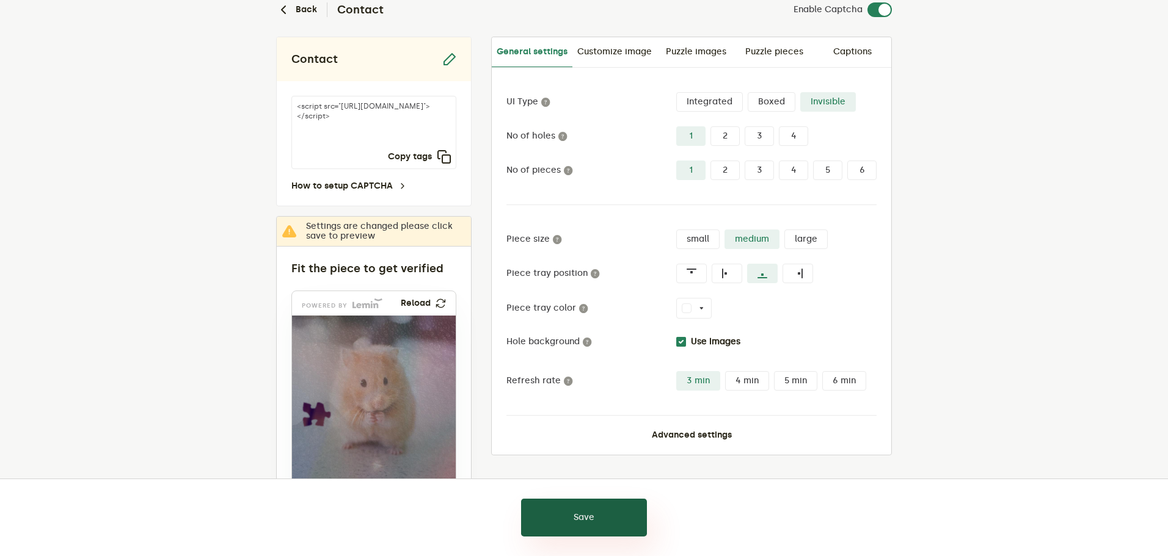
click at [595, 514] on button "Save" at bounding box center [584, 518] width 126 height 38
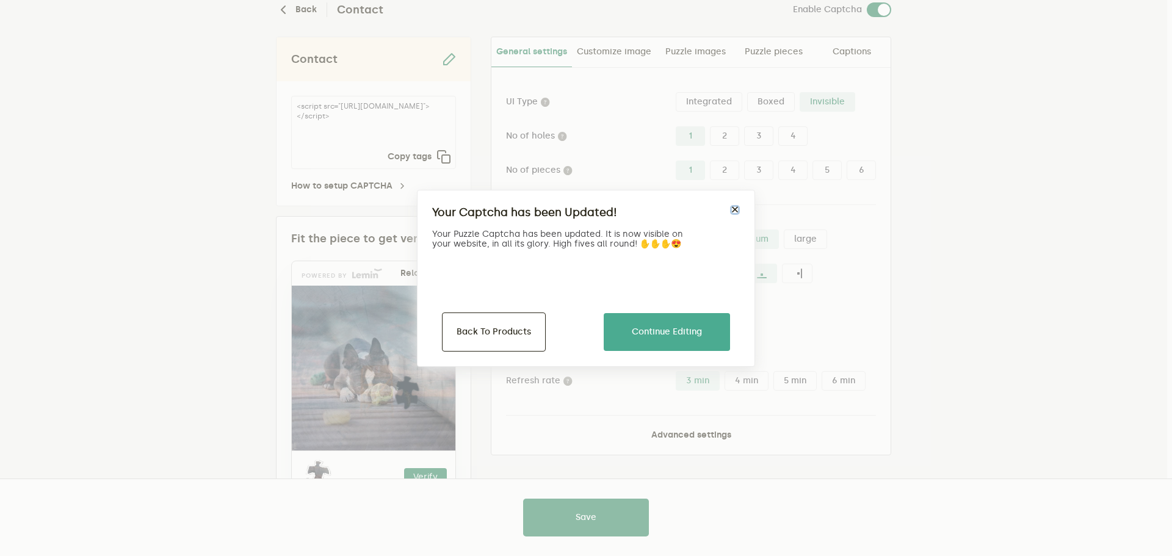
click at [734, 211] on button "×" at bounding box center [735, 210] width 10 height 10
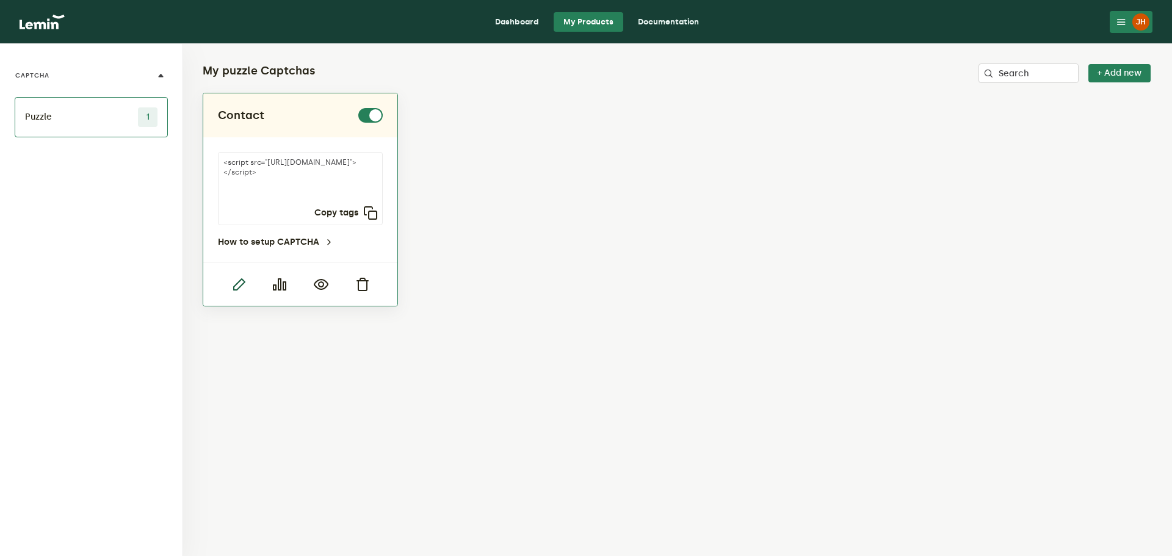
click at [238, 285] on icon "button" at bounding box center [238, 284] width 15 height 15
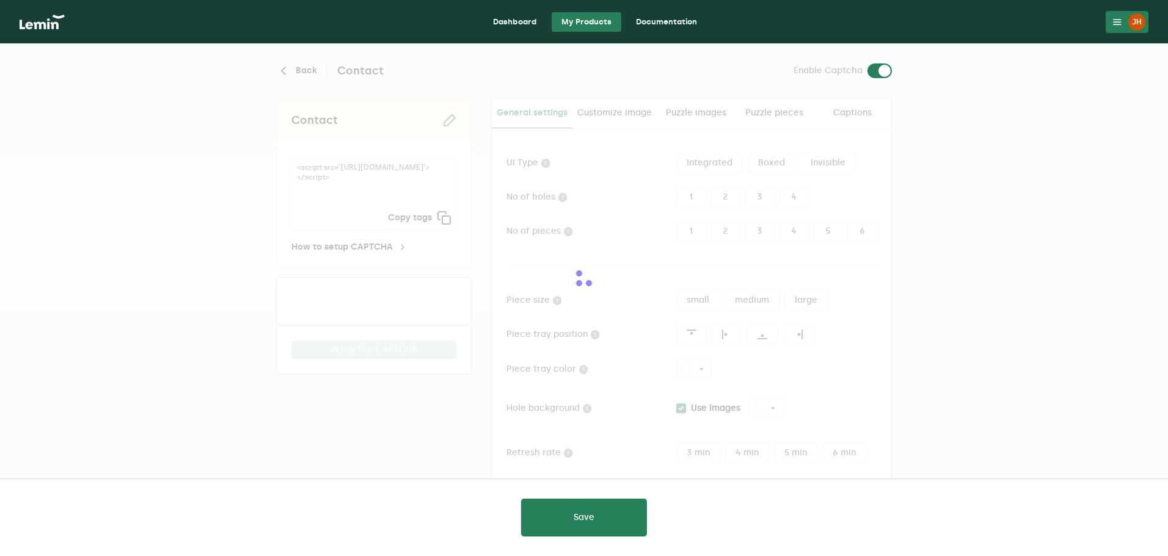
type input "white"
checkbox input "true"
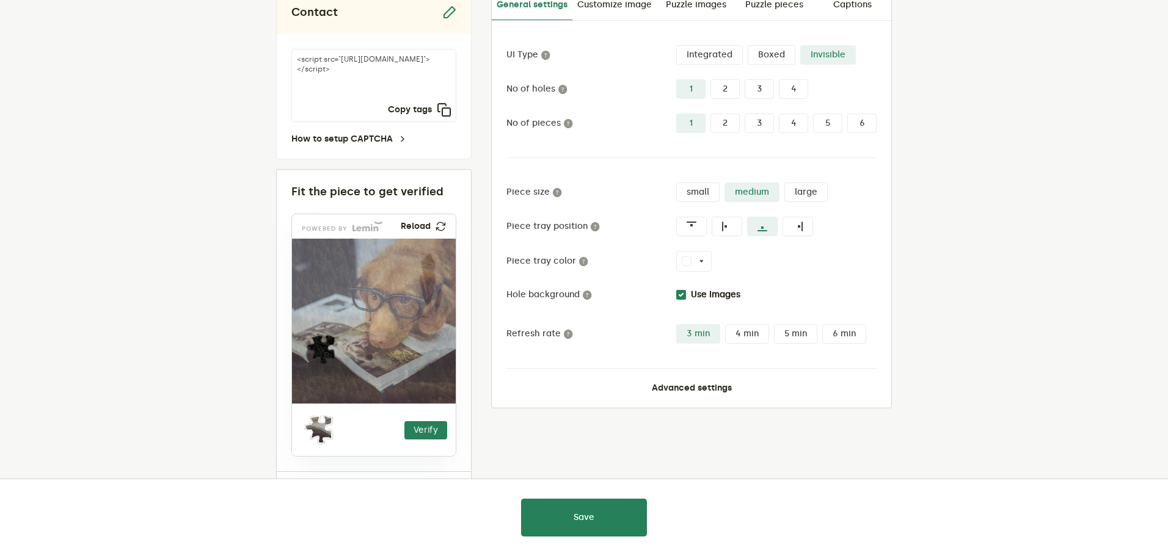
scroll to position [122, 0]
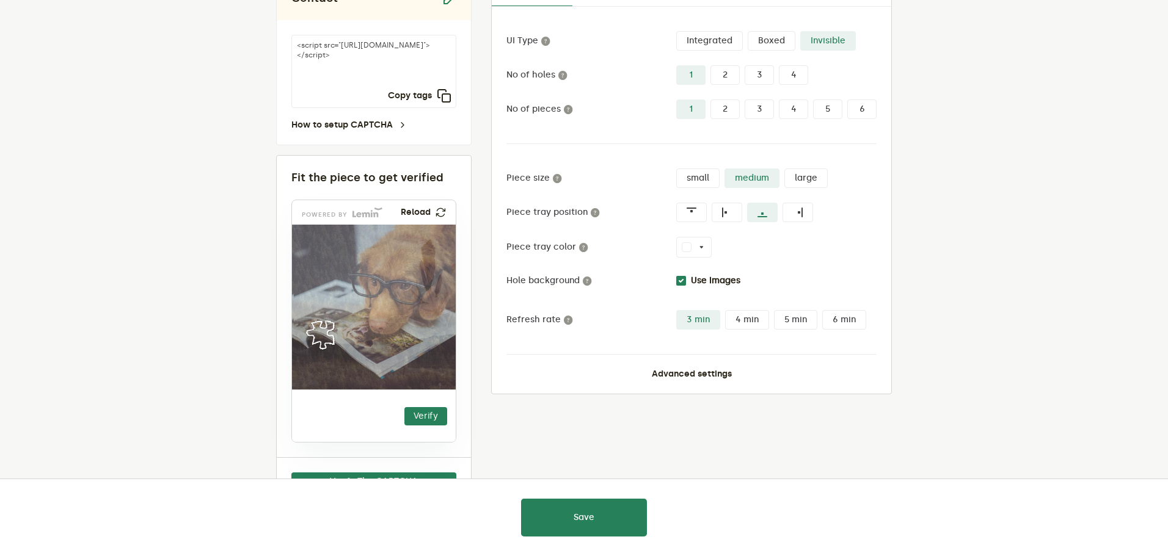
drag, startPoint x: 318, startPoint y: 420, endPoint x: 319, endPoint y: 338, distance: 81.8
click at [319, 338] on img at bounding box center [265, 391] width 272 height 165
click at [420, 416] on button "Verify" at bounding box center [425, 416] width 43 height 18
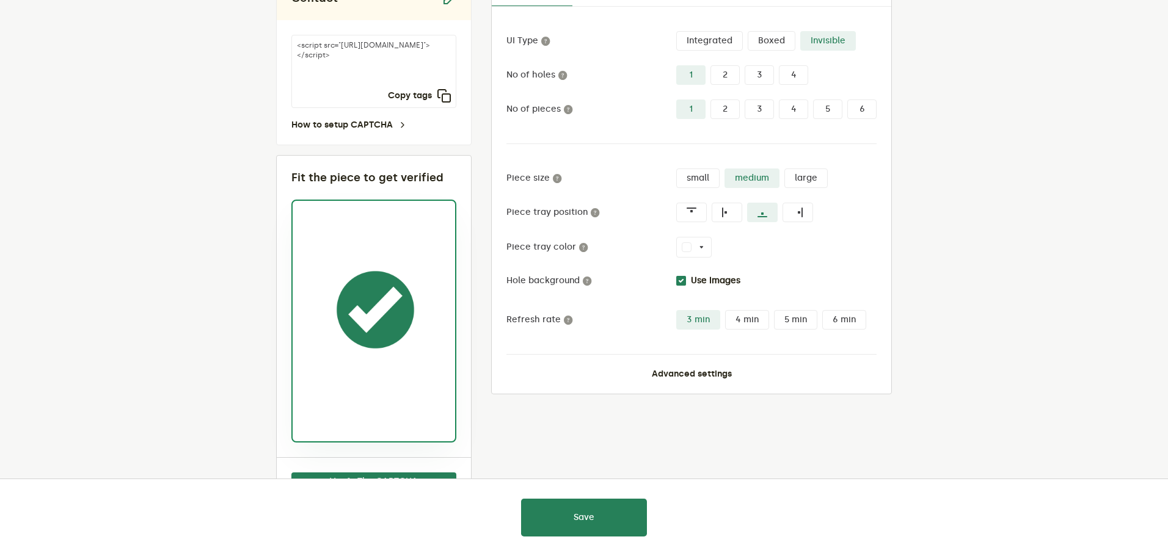
click at [778, 35] on label "Boxed" at bounding box center [771, 41] width 48 height 20
click at [747, 31] on input "Boxed" at bounding box center [747, 31] width 0 height 0
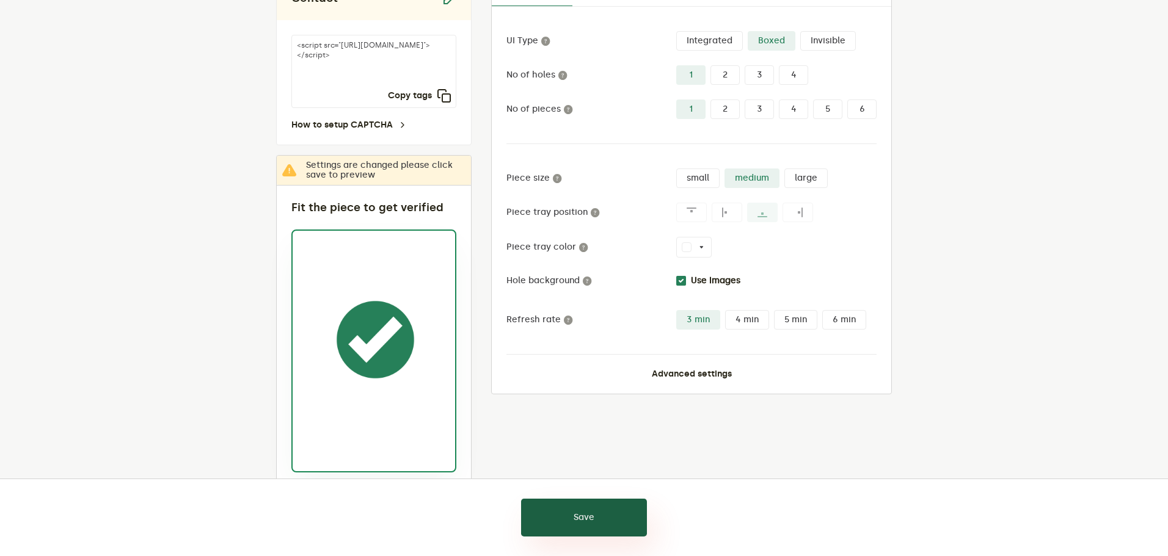
click at [572, 522] on button "Save" at bounding box center [584, 518] width 126 height 38
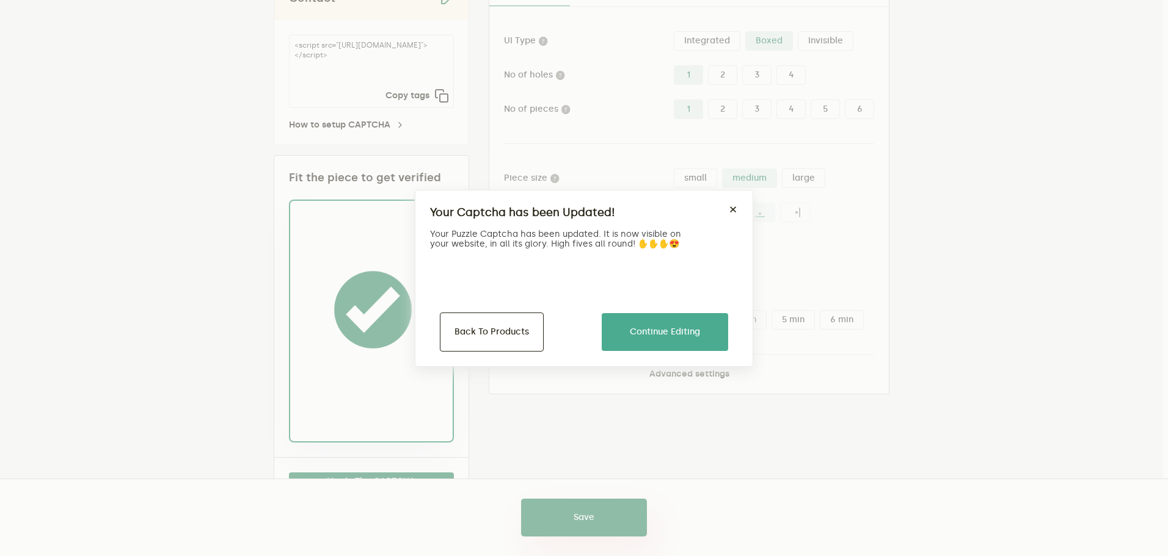
scroll to position [58, 0]
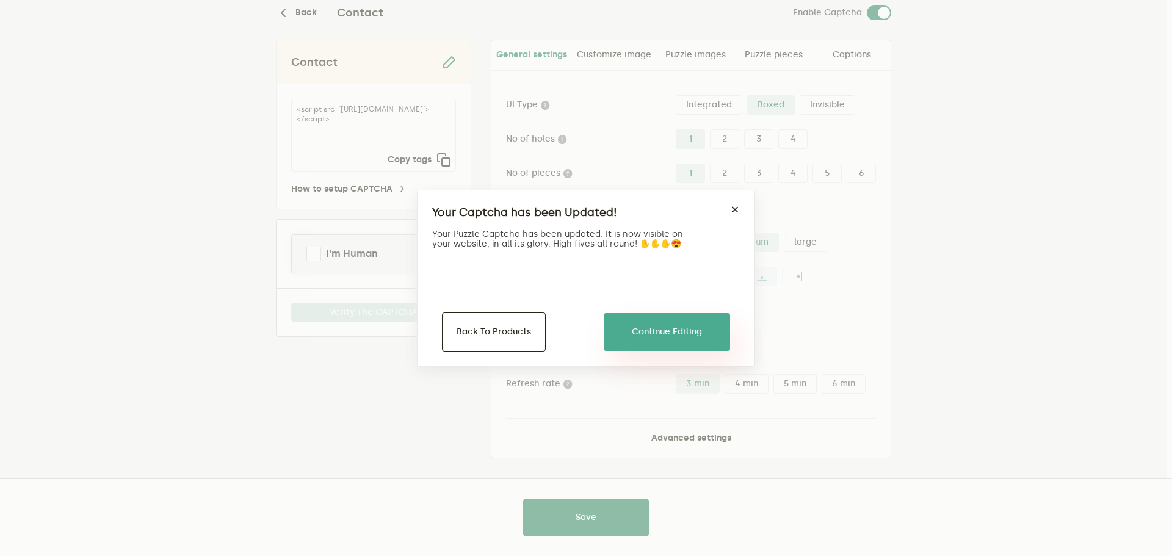
click at [686, 325] on button "Continue Editing" at bounding box center [667, 332] width 126 height 38
